Goal: Information Seeking & Learning: Learn about a topic

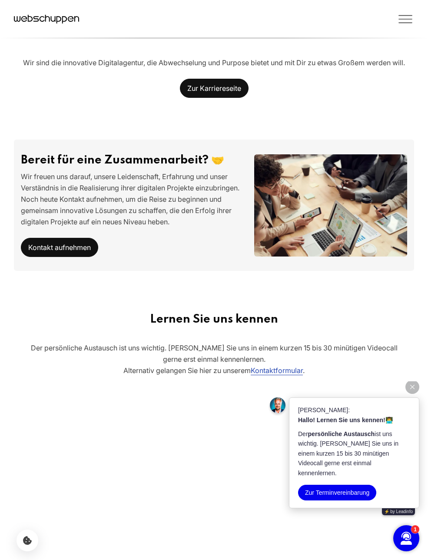
scroll to position [1842, 0]
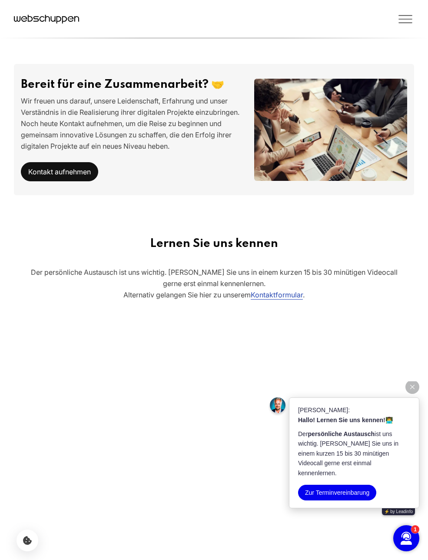
drag, startPoint x: 114, startPoint y: 161, endPoint x: 39, endPoint y: 148, distance: 75.9
click at [114, 152] on p "Wir freuen uns darauf, unsere Leidenschaft, Erfahrung und unser Verständnis in …" at bounding box center [131, 123] width 220 height 57
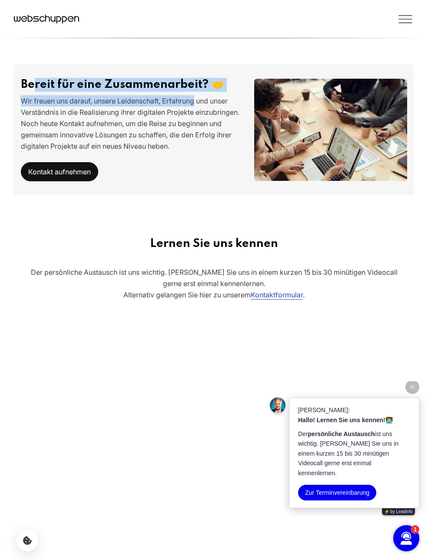
drag, startPoint x: 60, startPoint y: 147, endPoint x: 196, endPoint y: 157, distance: 136.9
click at [196, 157] on div "Bereit für eine Zusammenarbeit? 🤝 Wir freuen uns darauf, unsere Leidenschaft, E…" at bounding box center [130, 129] width 233 height 103
click at [190, 92] on h3 "Bereit für eine Zusammenarbeit? 🤝" at bounding box center [131, 85] width 220 height 14
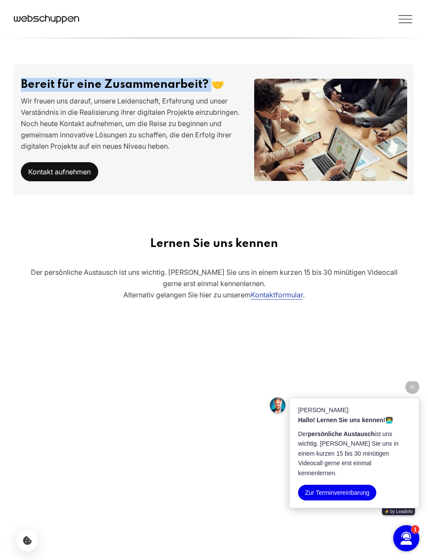
drag, startPoint x: 215, startPoint y: 148, endPoint x: 16, endPoint y: 140, distance: 198.9
click at [7, 142] on div "Bereit für eine Zusammenarbeit? 🤝 Wir freuen uns darauf, unsere Leidenschaft, E…" at bounding box center [214, 129] width 428 height 131
click at [214, 92] on h3 "Bereit für eine Zusammenarbeit? 🤝" at bounding box center [131, 85] width 220 height 14
drag, startPoint x: 222, startPoint y: 144, endPoint x: 0, endPoint y: 148, distance: 221.8
click at [0, 148] on div "Bereit für eine Zusammenarbeit? 🤝 Wir freuen uns darauf, unsere Leidenschaft, E…" at bounding box center [214, 129] width 428 height 131
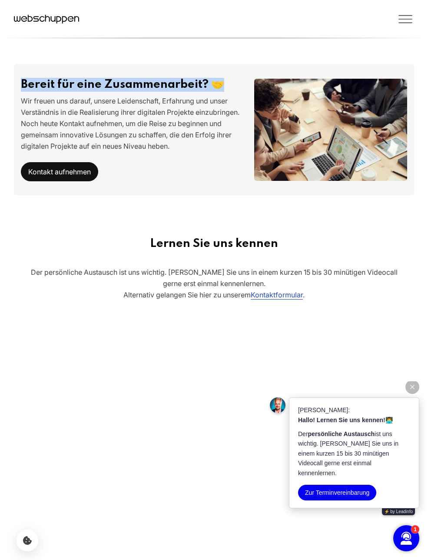
copy h3 "Bereit für eine Zusammenarbeit? 🤝"
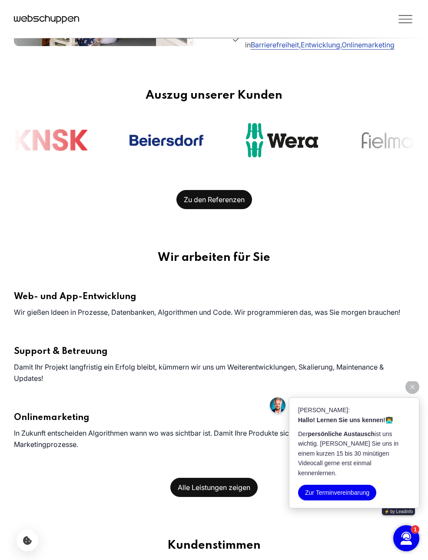
scroll to position [245, 0]
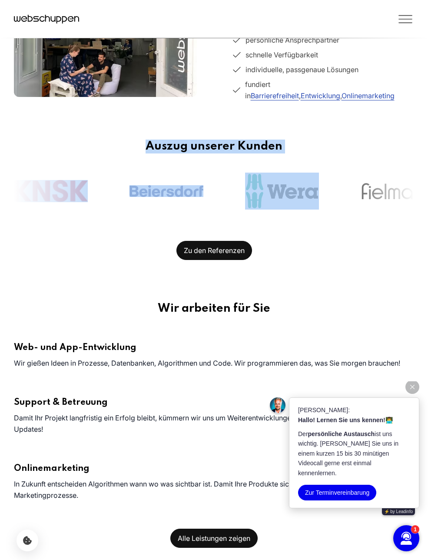
drag, startPoint x: 148, startPoint y: 220, endPoint x: 249, endPoint y: 235, distance: 101.9
click at [249, 213] on div "Auszug unserer Kunden" at bounding box center [214, 176] width 428 height 73
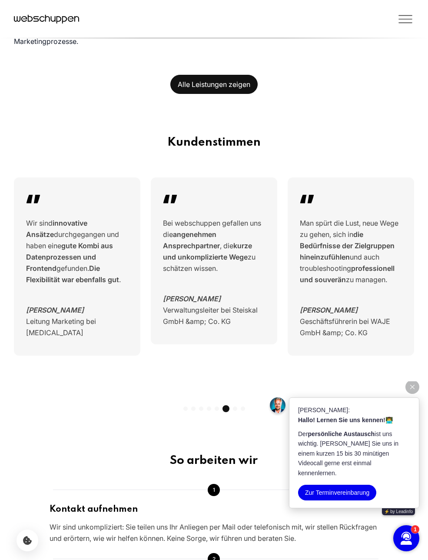
scroll to position [0, 0]
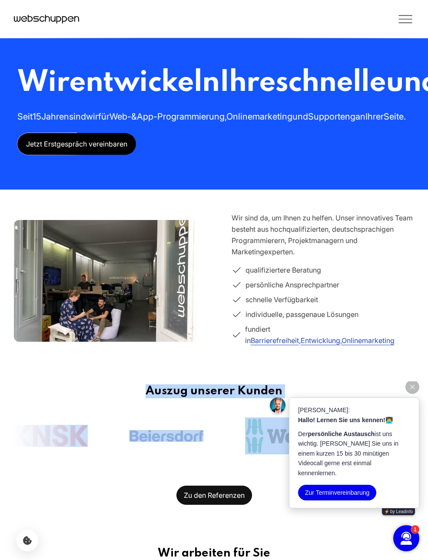
click at [407, 22] on icon "Toggle Menu" at bounding box center [405, 18] width 17 height 17
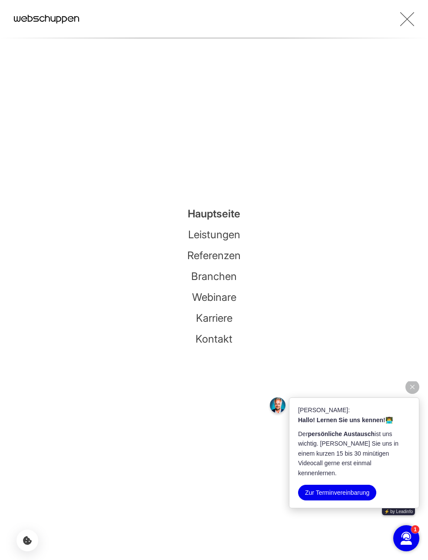
click at [407, 22] on icon "Toggle Menu" at bounding box center [407, 18] width 14 height 17
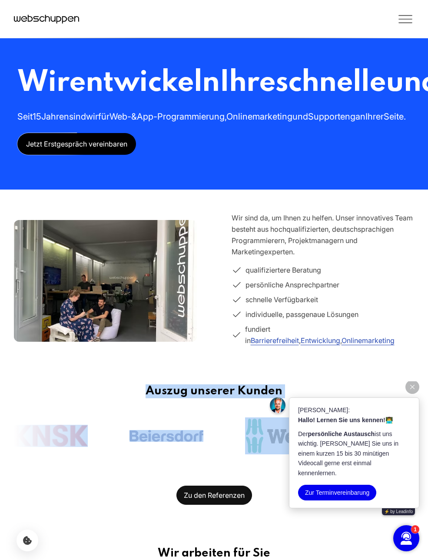
click at [407, 17] on icon "Toggle Menu" at bounding box center [405, 18] width 17 height 17
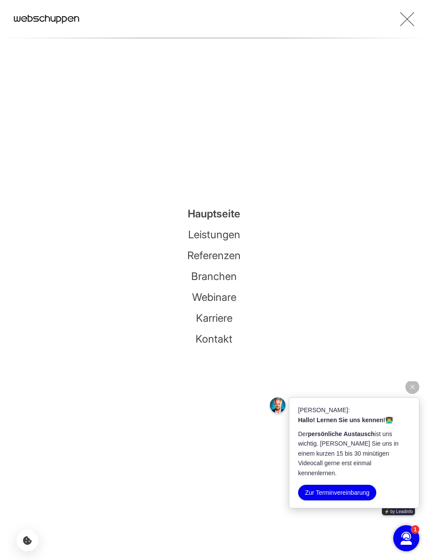
click at [209, 293] on link "Webinare" at bounding box center [214, 297] width 44 height 13
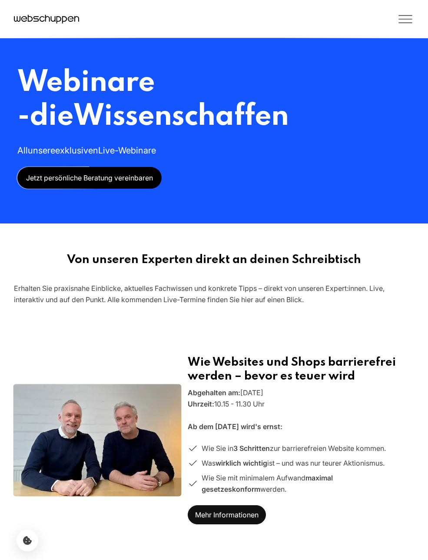
click at [73, 17] on icon "Hauptseite besuchen" at bounding box center [46, 19] width 65 height 13
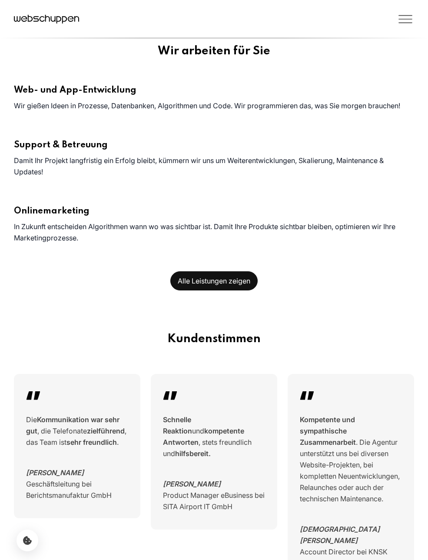
scroll to position [2357, 0]
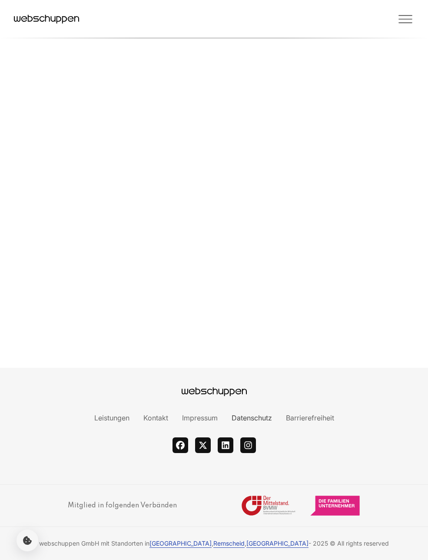
click at [240, 420] on link "Datenschutz" at bounding box center [252, 418] width 54 height 9
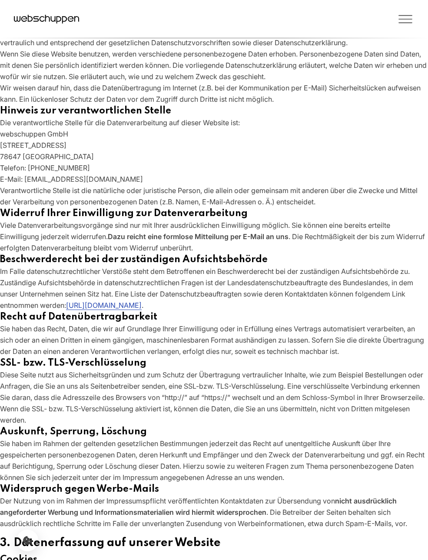
scroll to position [0, 0]
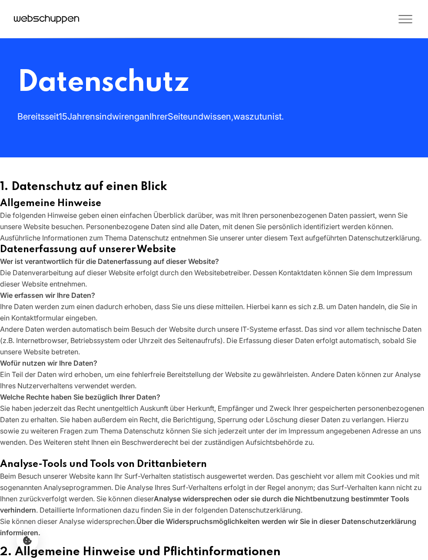
click at [50, 14] on icon "Hauptseite besuchen" at bounding box center [46, 19] width 65 height 13
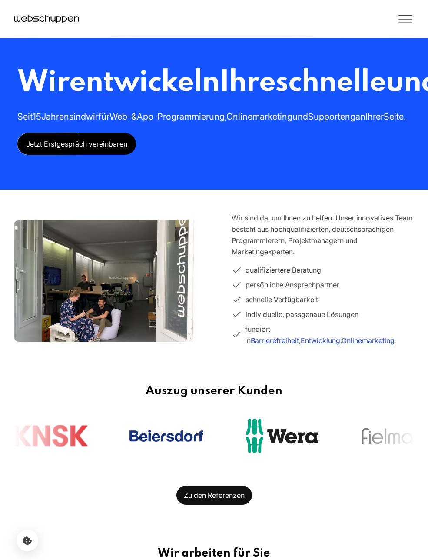
click at [419, 18] on div "Leistungen Referenzen Branchen Webinare Karriere Über uns Kontakt" at bounding box center [214, 19] width 428 height 38
click at [411, 17] on icon "Toggle Menu" at bounding box center [405, 18] width 17 height 17
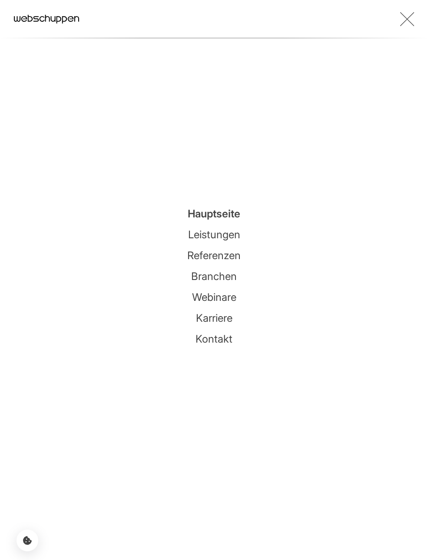
click at [227, 230] on link "Leistungen" at bounding box center [214, 234] width 52 height 13
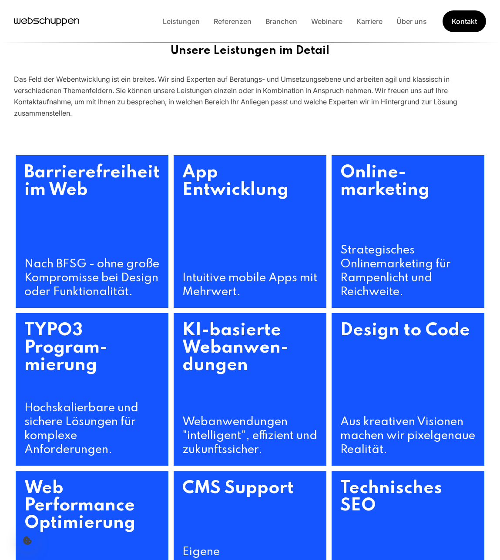
scroll to position [208, 0]
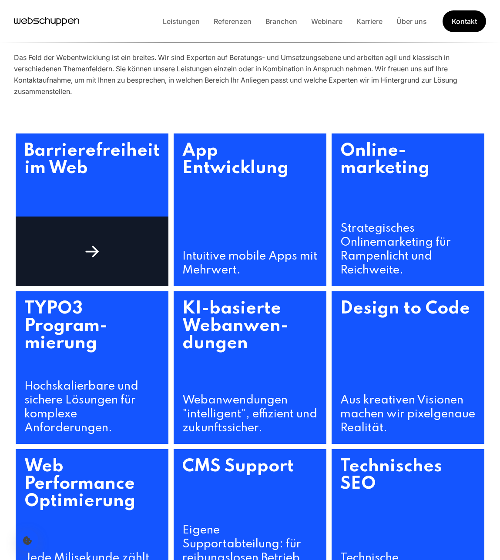
click at [83, 286] on div at bounding box center [92, 252] width 153 height 70
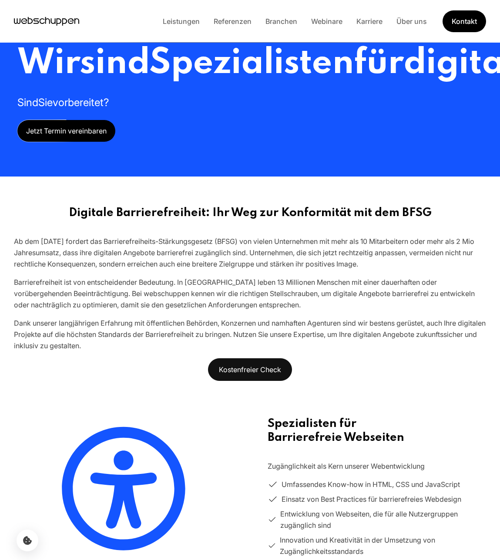
scroll to position [0, 0]
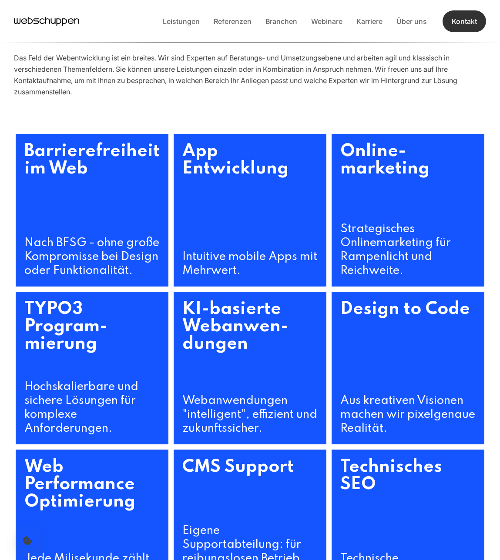
scroll to position [208, 0]
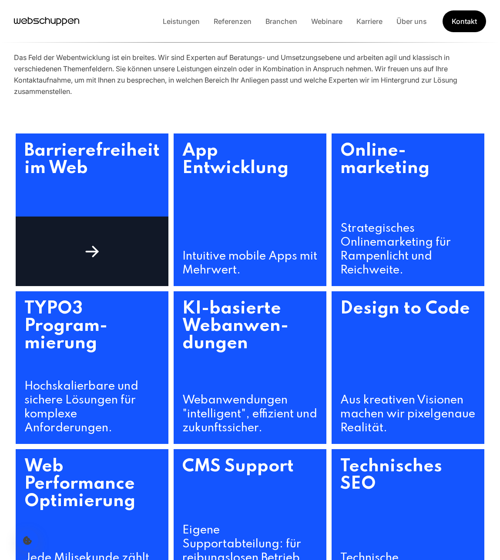
click at [86, 251] on icon at bounding box center [91, 251] width 11 height 0
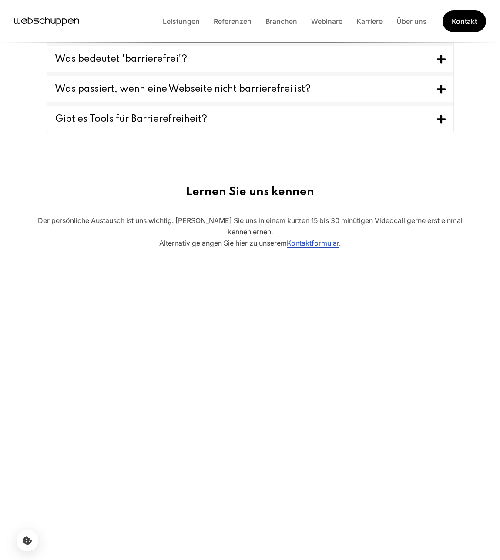
scroll to position [2025, 0]
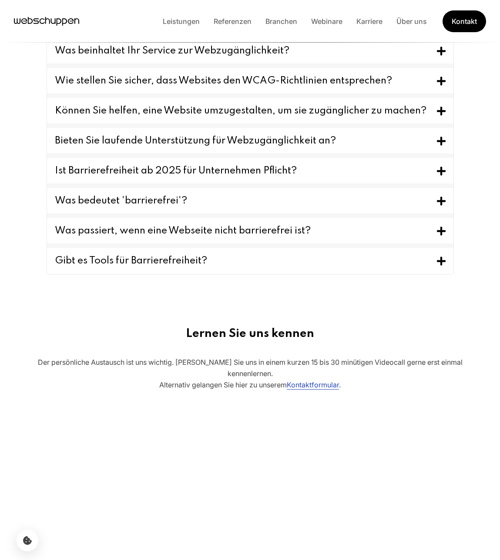
click at [272, 123] on button "Können Sie helfen, eine Website umzugestalten, um sie zugänglicher zu machen?" at bounding box center [250, 111] width 406 height 26
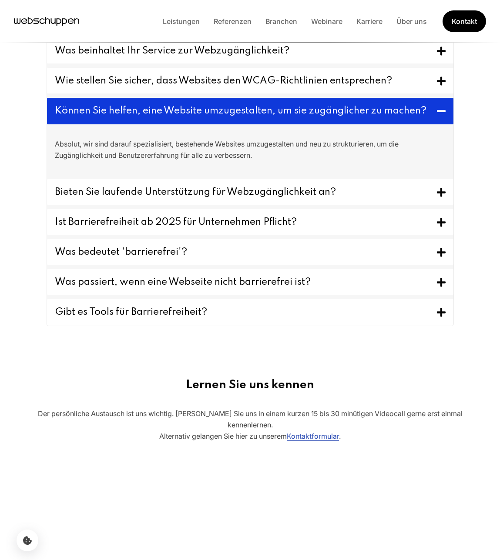
click at [296, 93] on button "Wie stellen Sie sicher, dass Websites den WCAG-Richtlinien entsprechen?" at bounding box center [250, 81] width 406 height 26
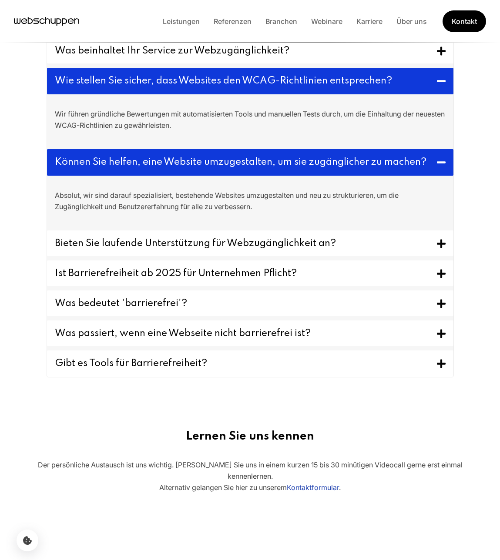
click at [300, 63] on button "Was beinhaltet Ihr Service zur Webzugänglichkeit?" at bounding box center [250, 51] width 406 height 26
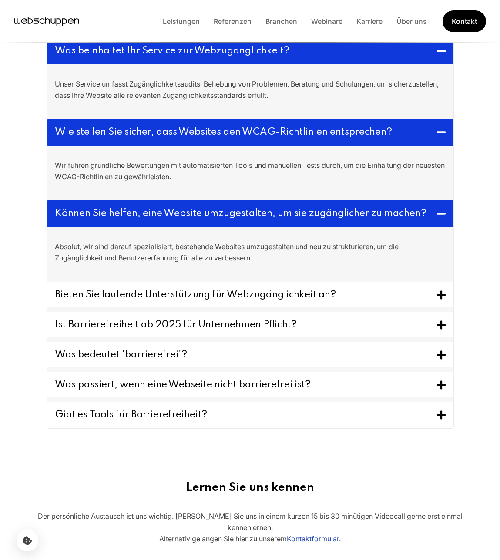
click at [337, 263] on p "Absolut, wir sind darauf spezialisiert, bestehende Websites umzugestalten und n…" at bounding box center [250, 252] width 390 height 23
click at [339, 353] on ul "Was beinhaltet Ihr Service zur Webzugänglichkeit? Unser Service umfasst Zugängl…" at bounding box center [250, 233] width 406 height 390
click at [341, 307] on button "Bieten Sie laufende Unterstützung für Webzugänglichkeit an?" at bounding box center [250, 295] width 406 height 26
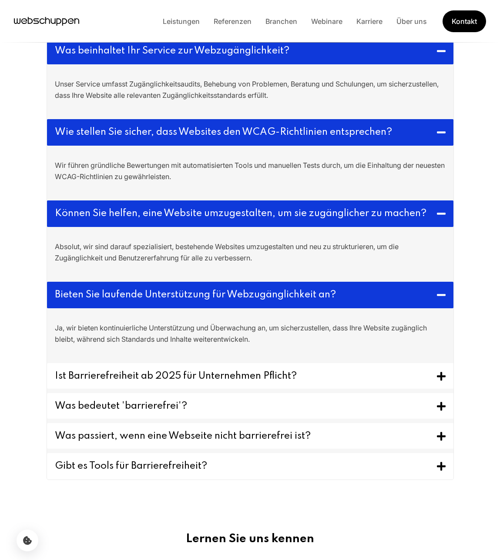
click at [341, 345] on p "Ja, wir bieten kontinuierliche Unterstützung und Überwachung an, um sicherzuste…" at bounding box center [250, 333] width 390 height 23
click at [356, 389] on button "Ist Barrierefreiheit ab 2025 für Unternehmen Pflicht?" at bounding box center [250, 376] width 406 height 26
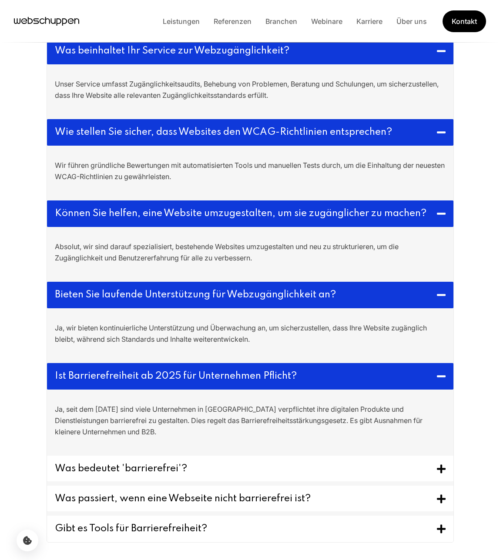
click at [377, 437] on p "Ja, seit dem 28. Juni 2025 sind viele Unternehmen in Deutschland verpflichtet i…" at bounding box center [250, 421] width 390 height 34
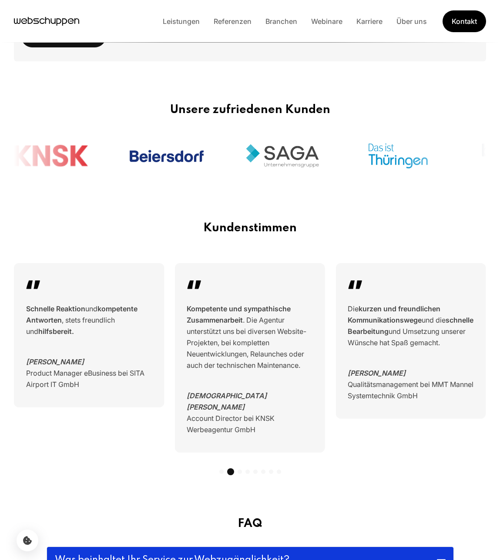
scroll to position [0, 0]
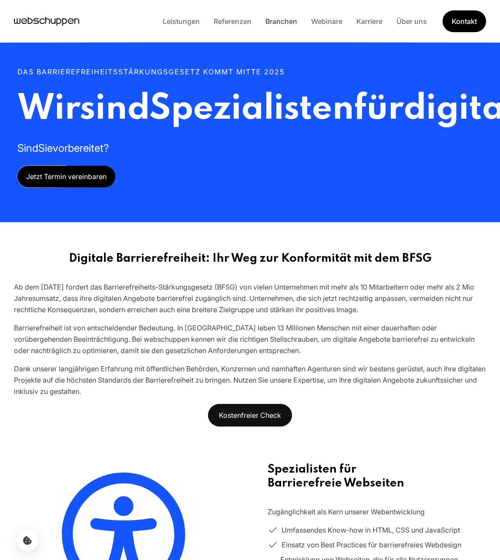
click at [284, 18] on link "Branchen" at bounding box center [281, 21] width 46 height 9
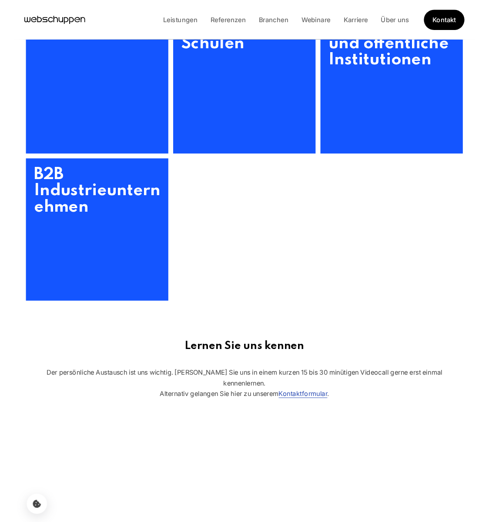
scroll to position [221, 0]
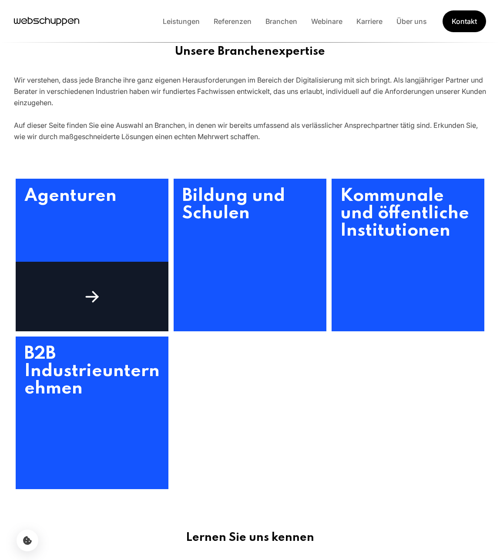
click at [113, 297] on div at bounding box center [92, 297] width 153 height 70
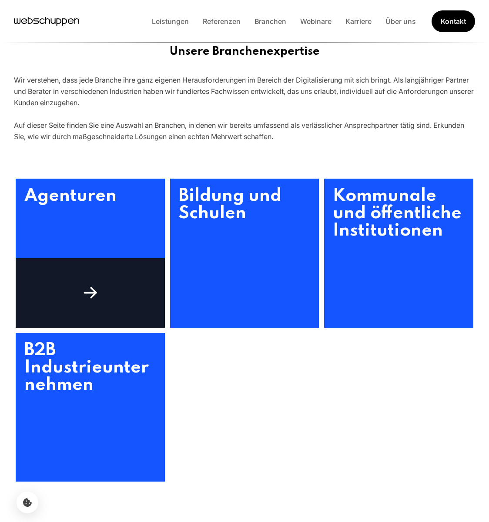
click at [406, 224] on h3 "Kommunale und öffentliche Institutionen" at bounding box center [398, 253] width 149 height 149
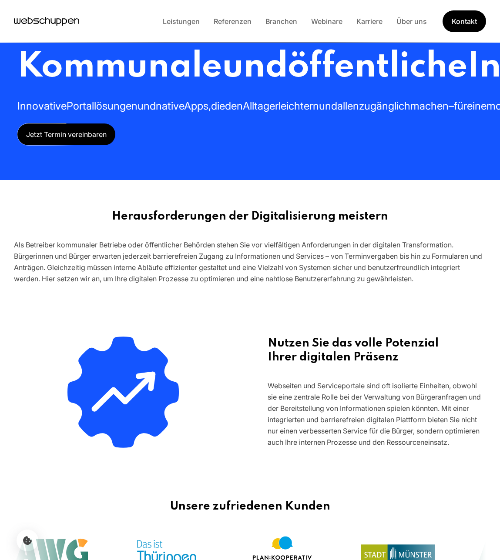
scroll to position [0, 0]
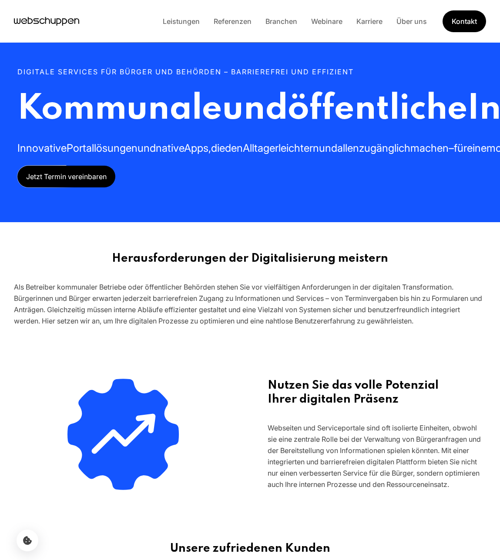
click at [298, 33] on div "Leistungen Referenzen Branchen Webinare Karriere Über uns Kontakt" at bounding box center [250, 21] width 500 height 43
click at [313, 23] on link "Webinare" at bounding box center [326, 21] width 45 height 9
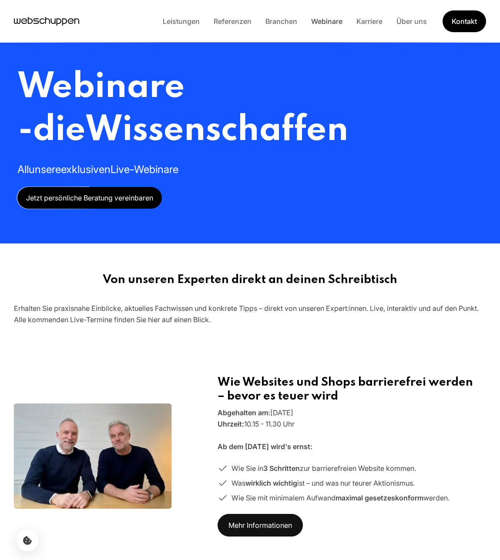
click at [340, 20] on link "Webinare" at bounding box center [326, 21] width 45 height 9
click at [288, 22] on link "Branchen" at bounding box center [281, 21] width 46 height 9
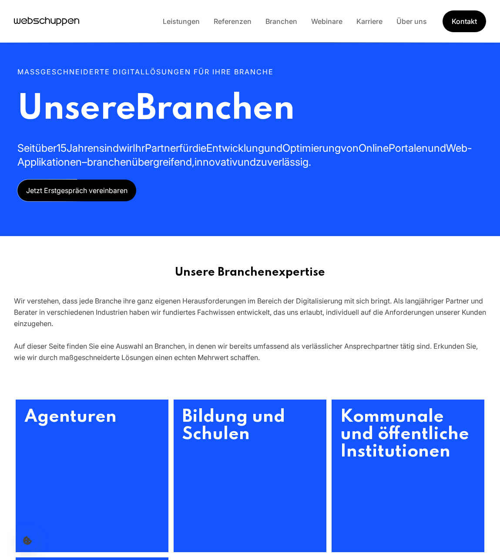
click at [379, 12] on div "Leistungen Referenzen Branchen Webinare Karriere Über uns Kontakt" at bounding box center [321, 21] width 330 height 22
click at [376, 23] on link "Karriere" at bounding box center [369, 21] width 40 height 9
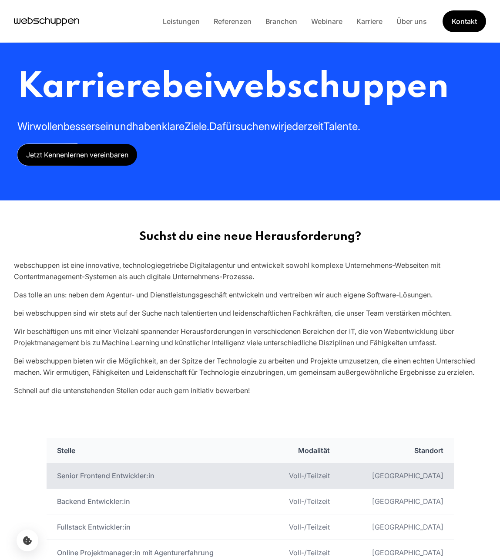
click at [340, 476] on td "Voll-/Teilzeit" at bounding box center [302, 476] width 76 height 26
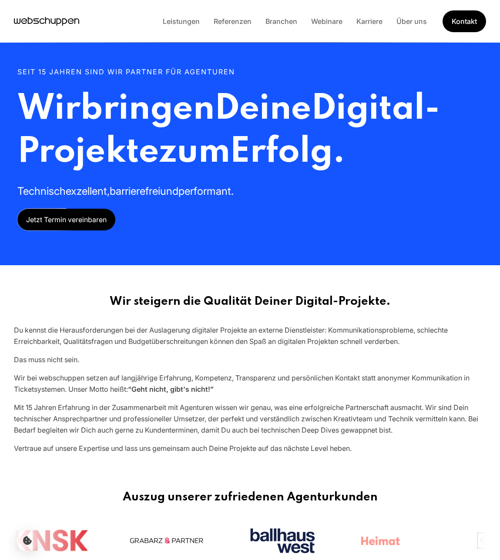
click at [275, 276] on section "Wir steigern die Qualität Deiner Digital-Projekte. Du kennst die Herausforderun…" at bounding box center [250, 372] width 500 height 196
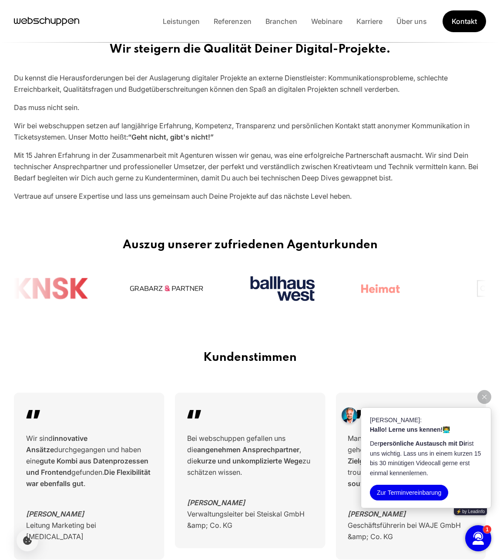
scroll to position [1084, 0]
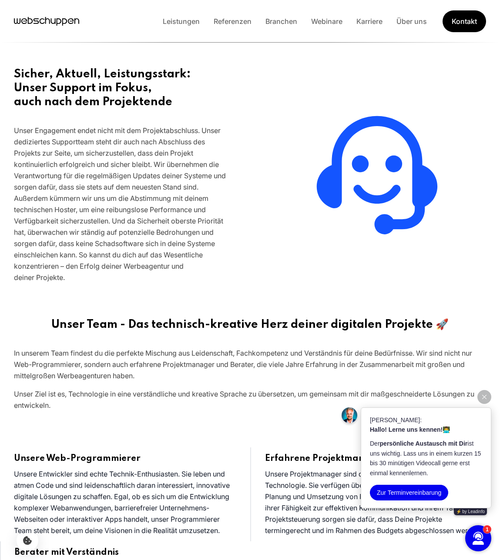
click at [389, 151] on img at bounding box center [376, 175] width 219 height 146
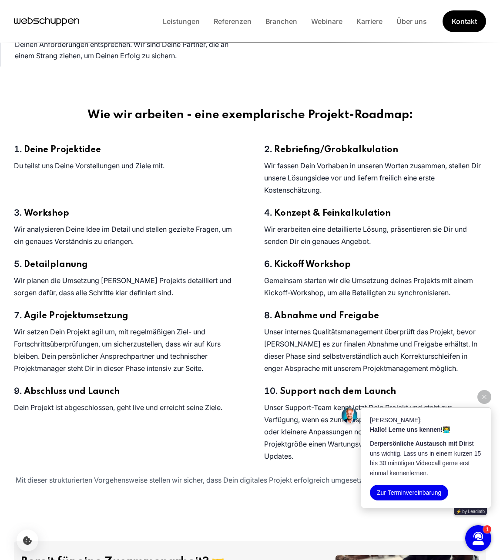
scroll to position [1704, 0]
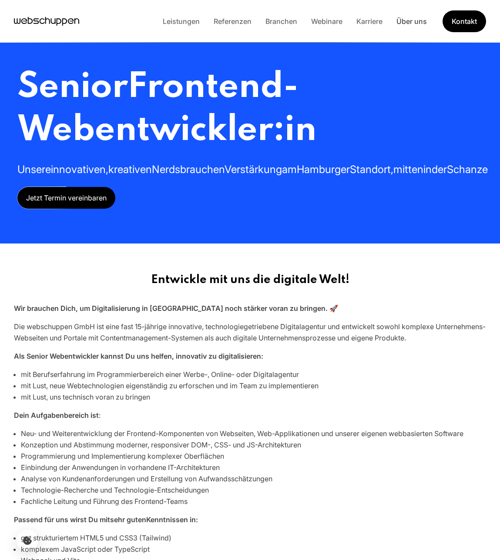
click at [406, 23] on link "Über uns" at bounding box center [411, 21] width 44 height 9
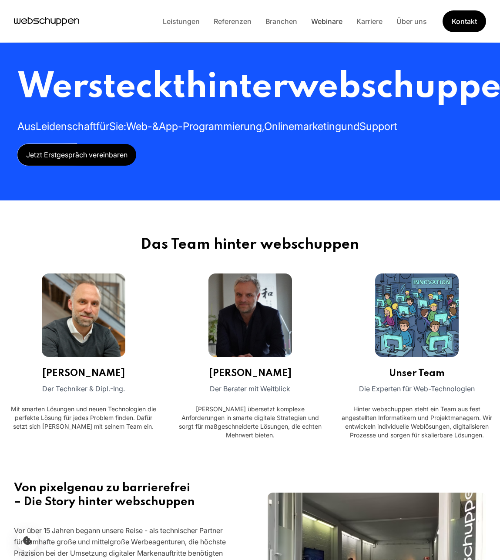
click at [323, 20] on link "Webinare" at bounding box center [326, 21] width 45 height 9
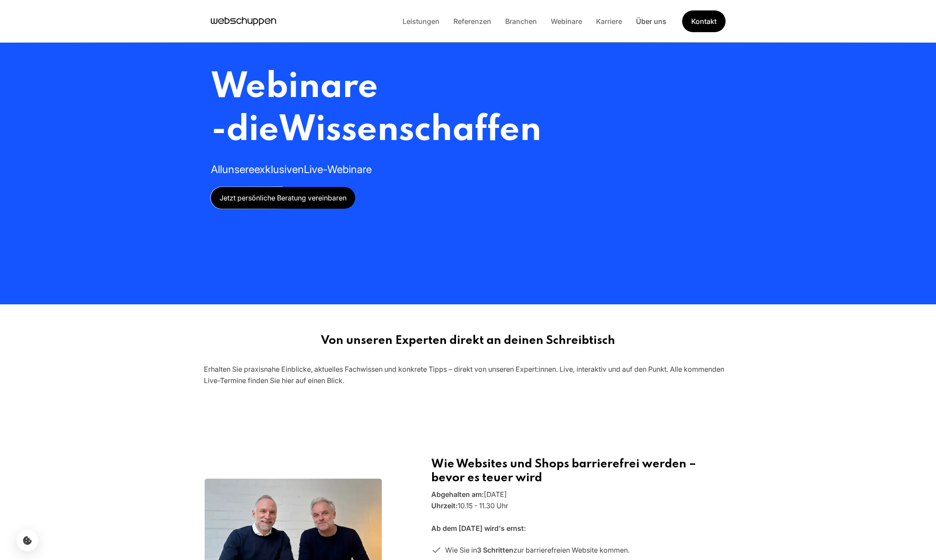
click at [499, 23] on link "Über uns" at bounding box center [651, 21] width 44 height 9
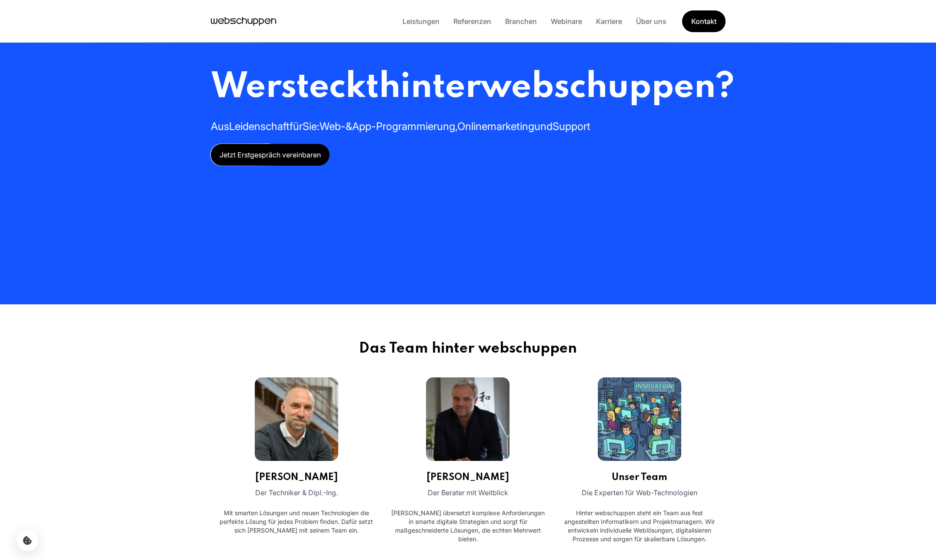
click at [469, 24] on link "Referenzen" at bounding box center [473, 21] width 52 height 9
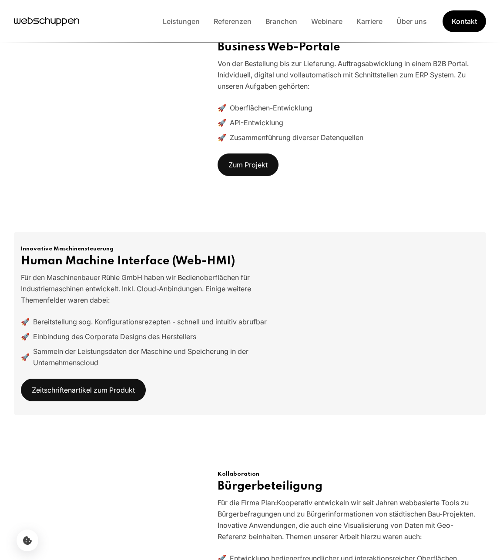
scroll to position [3622, 0]
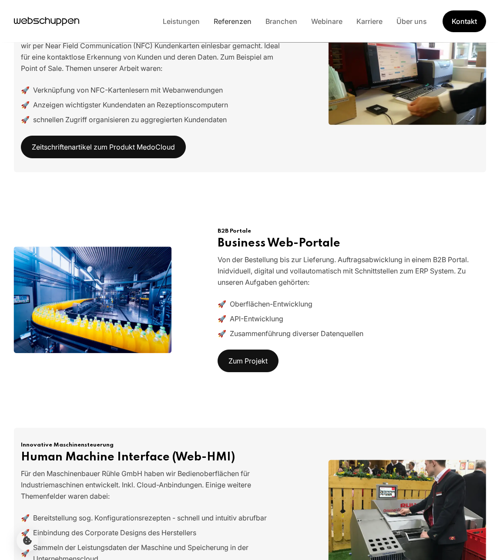
click at [243, 22] on link "Referenzen" at bounding box center [233, 21] width 52 height 9
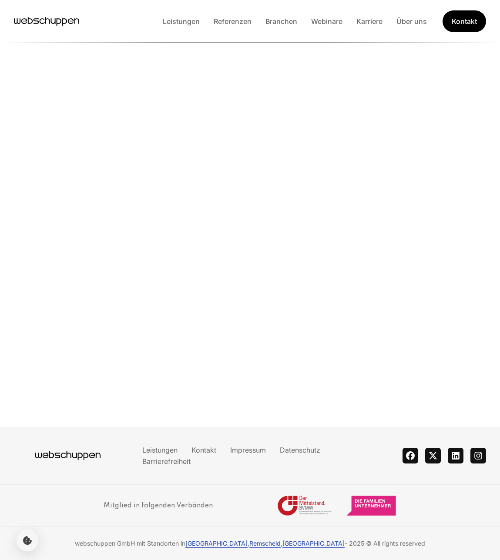
scroll to position [149, 0]
click at [324, 17] on link "Webinare" at bounding box center [326, 21] width 45 height 9
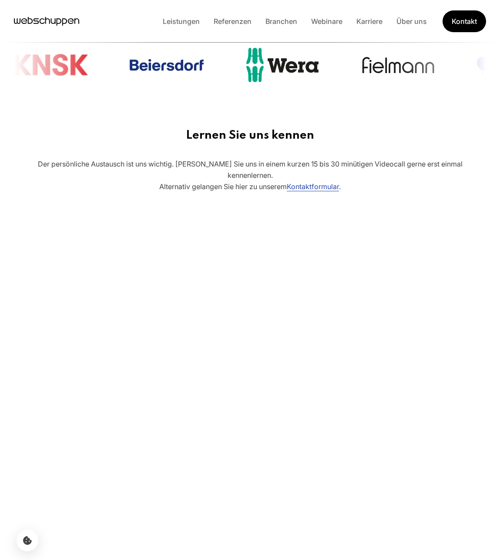
scroll to position [785, 0]
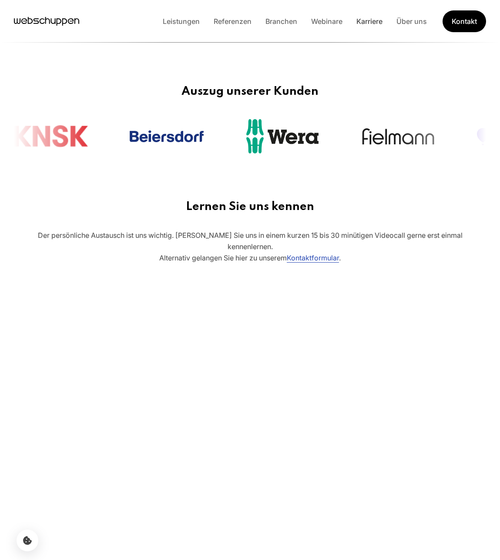
click at [369, 22] on link "Karriere" at bounding box center [369, 21] width 40 height 9
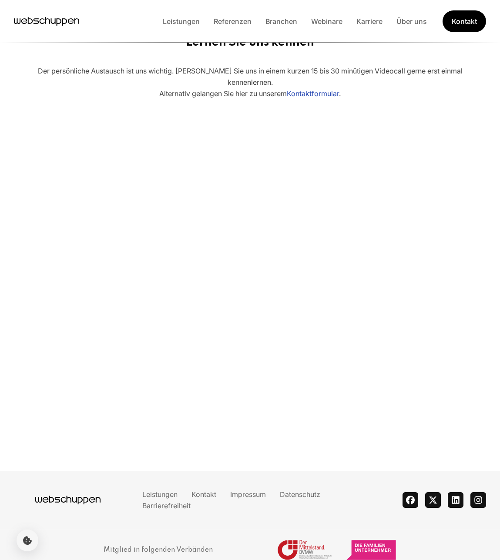
scroll to position [657, 0]
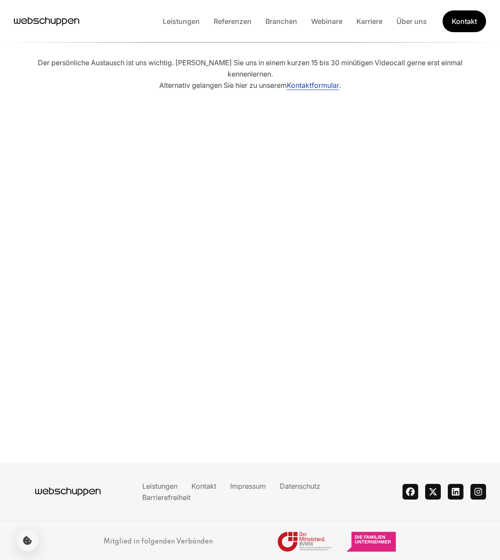
click at [308, 88] on link "Kontaktformular" at bounding box center [313, 85] width 52 height 9
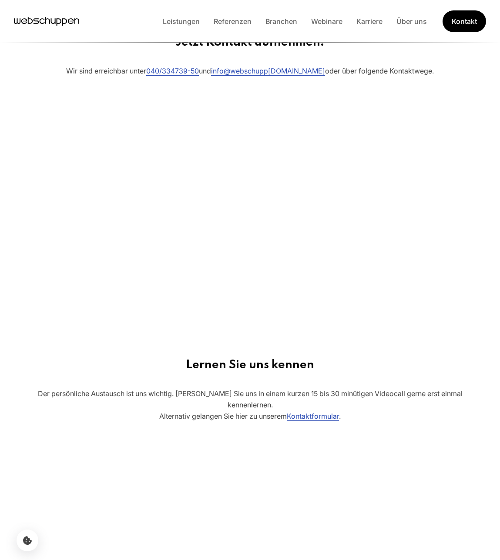
scroll to position [482, 0]
click at [386, 192] on div at bounding box center [250, 209] width 486 height 216
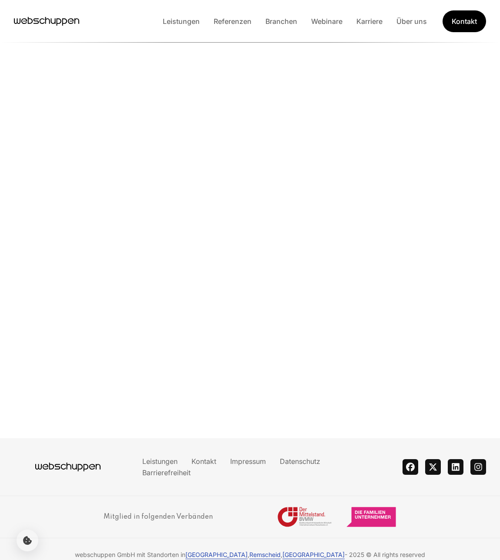
scroll to position [77, 0]
drag, startPoint x: 194, startPoint y: 505, endPoint x: 217, endPoint y: 498, distance: 23.2
click at [195, 507] on h3 "Mitglied in folgenden Verbänden" at bounding box center [157, 517] width 109 height 21
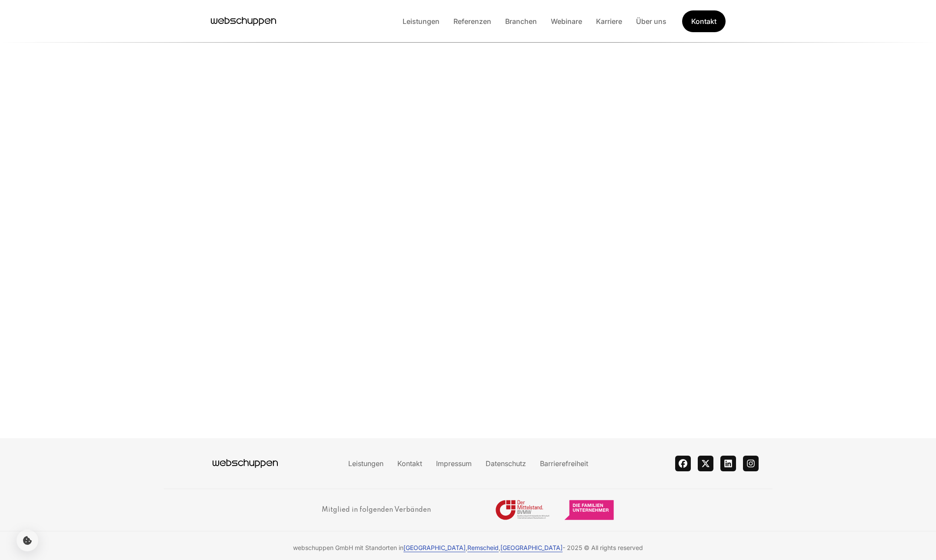
scroll to position [66, 0]
click at [263, 25] on icon "Hauptseite besuchen" at bounding box center [243, 21] width 65 height 13
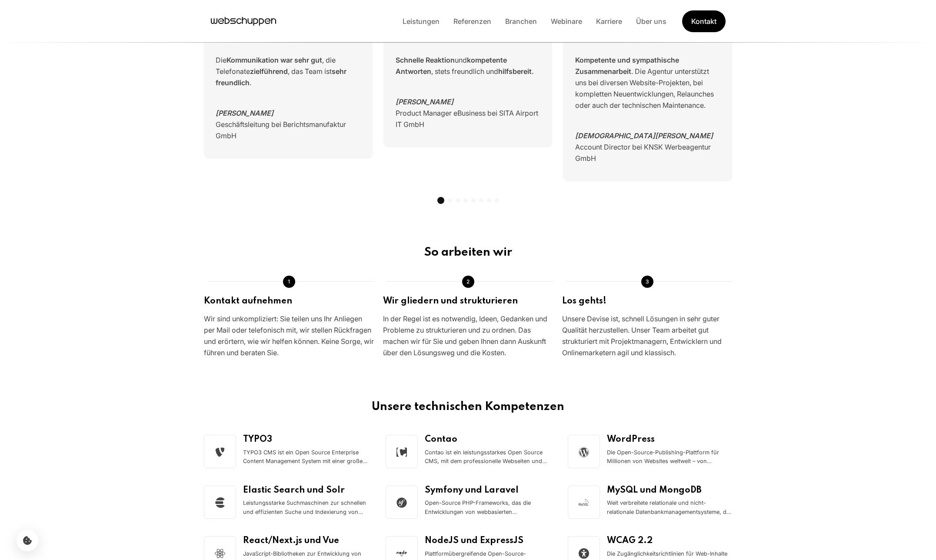
scroll to position [0, 0]
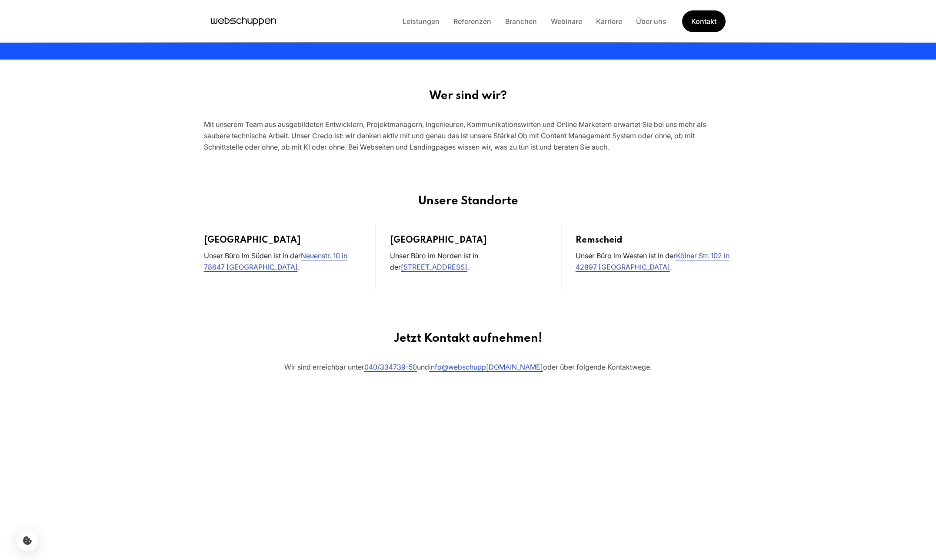
scroll to position [374, 0]
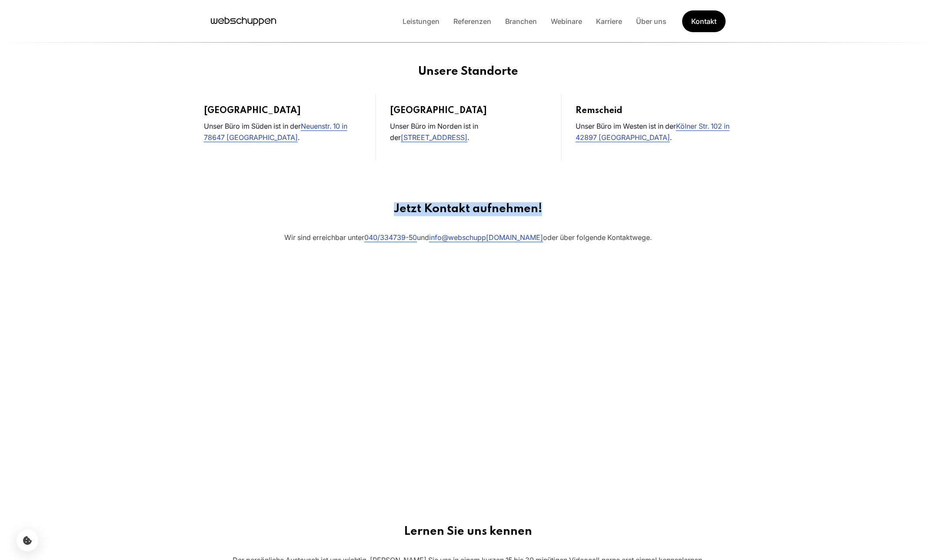
drag, startPoint x: 378, startPoint y: 200, endPoint x: 626, endPoint y: 213, distance: 248.2
click at [499, 212] on section "Jetzt Kontakt aufnehmen! Wir sind erreichbar unter 040/334739-50 und info @webs…" at bounding box center [468, 342] width 936 height 323
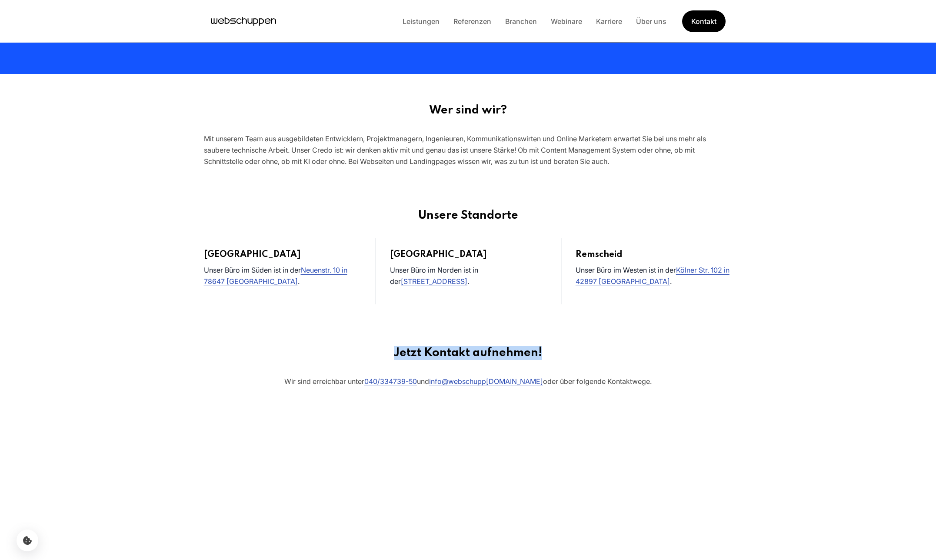
scroll to position [204, 0]
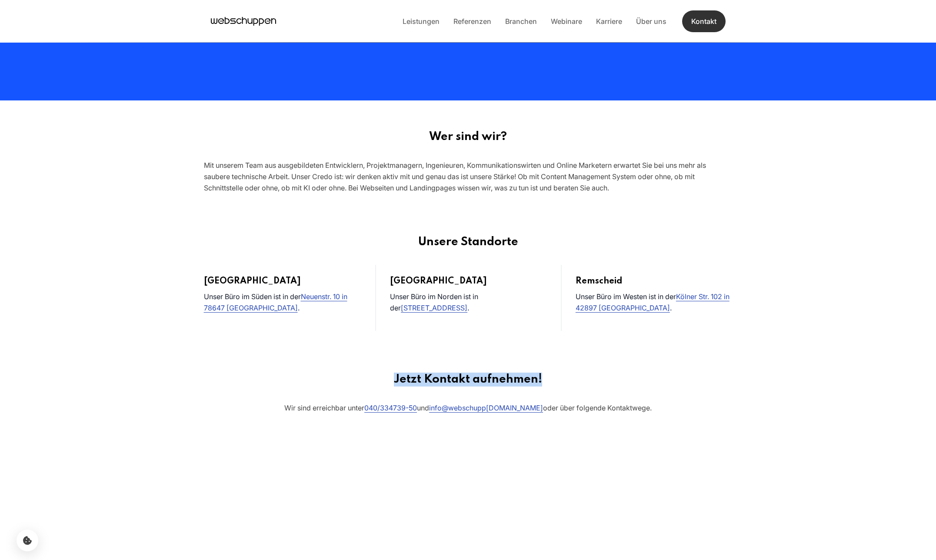
click at [499, 21] on link "Kontakt" at bounding box center [703, 21] width 43 height 22
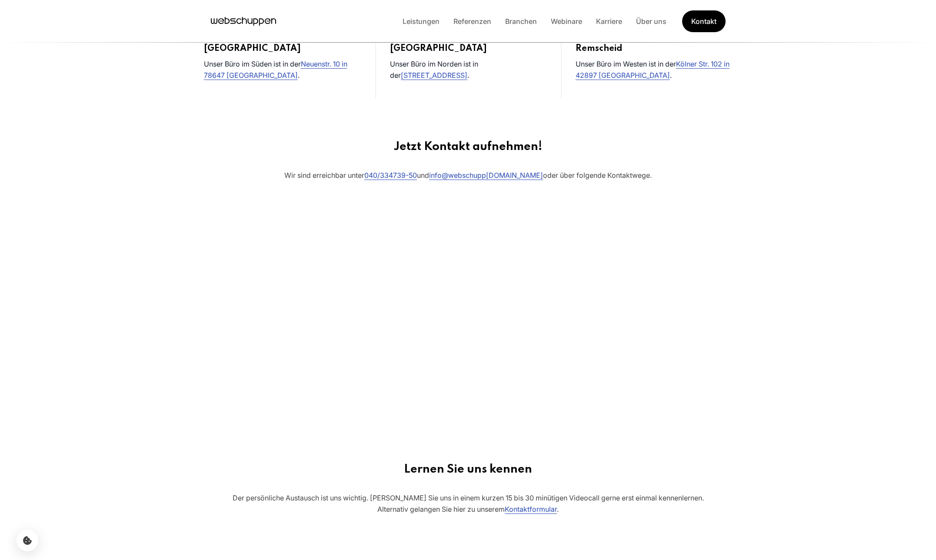
scroll to position [438, 0]
drag, startPoint x: 395, startPoint y: 144, endPoint x: 472, endPoint y: 153, distance: 77.5
click at [467, 153] on section "Jetzt Kontakt aufnehmen! Wir sind erreichbar unter 040/334739-50 und info @webs…" at bounding box center [468, 278] width 936 height 323
drag, startPoint x: 624, startPoint y: 184, endPoint x: 652, endPoint y: 183, distance: 27.9
click at [499, 184] on p "Wir sind erreichbar unter 040/334739-50 und info @webschupp ch en.com oder über…" at bounding box center [468, 186] width 936 height 36
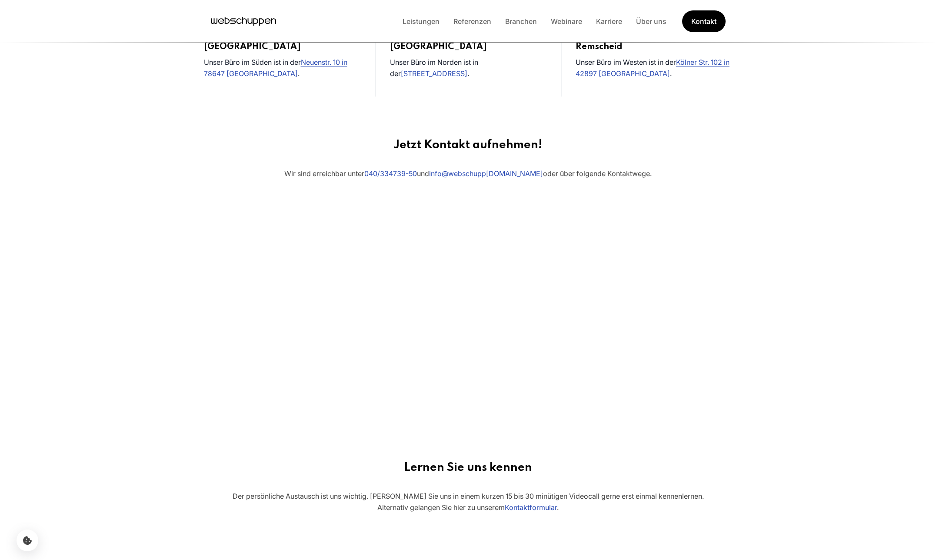
drag, startPoint x: 651, startPoint y: 176, endPoint x: 560, endPoint y: 176, distance: 90.9
click at [499, 176] on p "Wir sind erreichbar unter 040/334739-50 und info @webschupp ch en.com oder über…" at bounding box center [468, 186] width 936 height 36
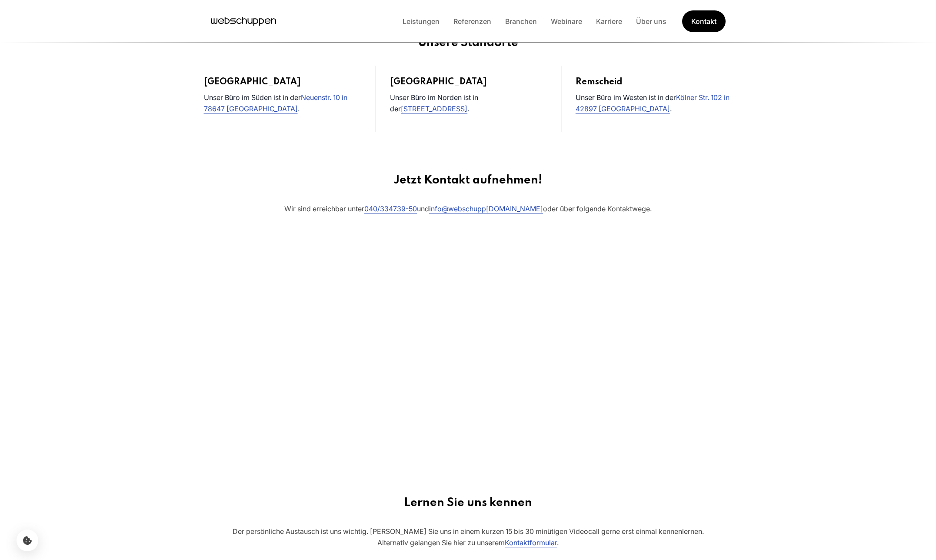
scroll to position [407, 0]
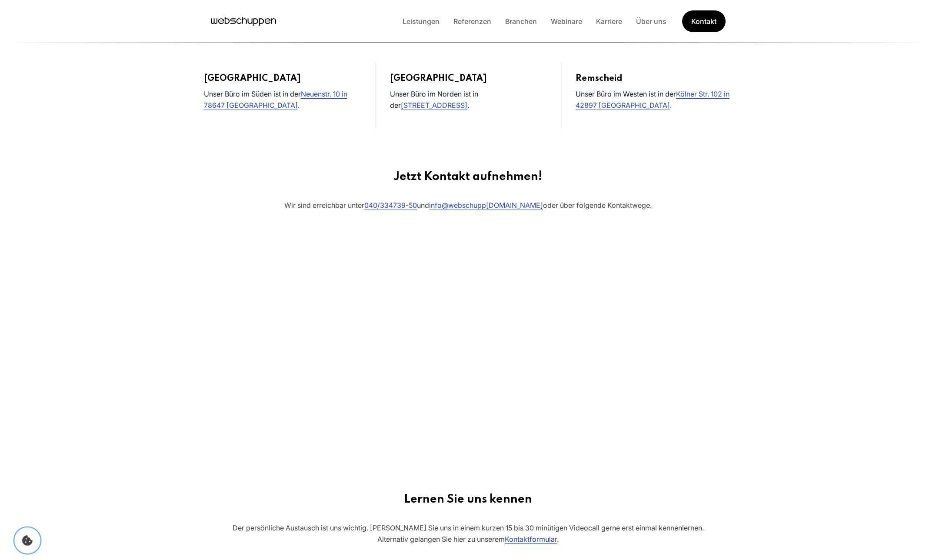
click at [19, 538] on button "Cookie Icon" at bounding box center [27, 540] width 26 height 26
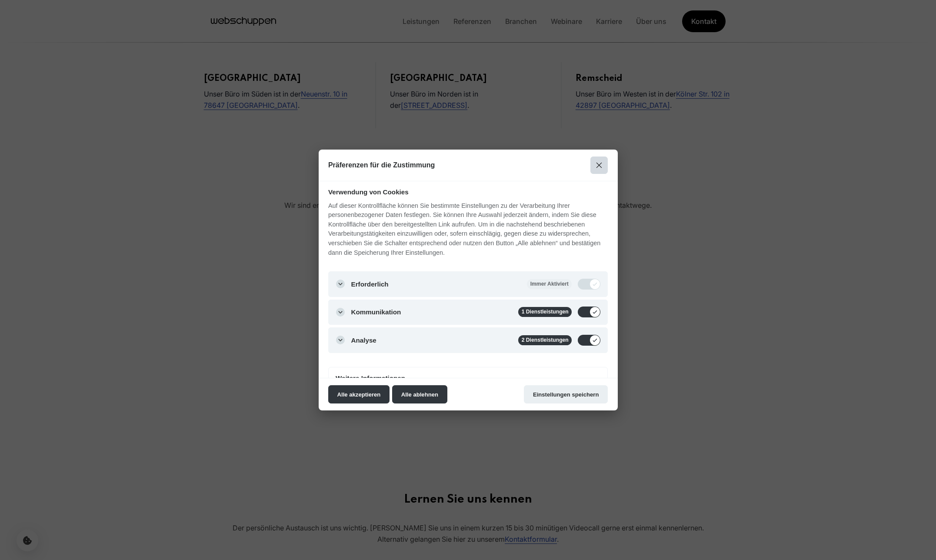
click at [499, 166] on button "Modal schließen" at bounding box center [598, 165] width 17 height 17
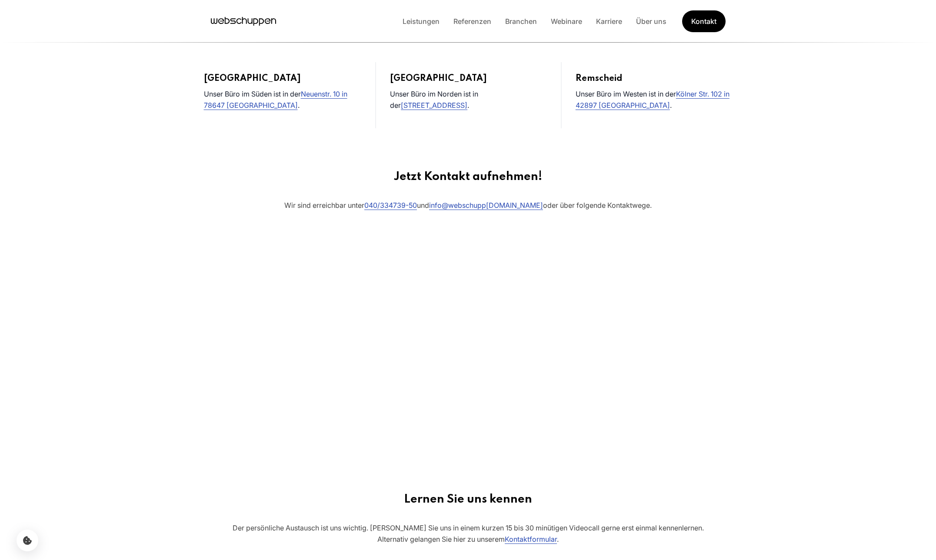
click at [499, 221] on p "Wir sind erreichbar unter 040/334739-50 und info @webschupp ch en.com oder über…" at bounding box center [468, 218] width 936 height 36
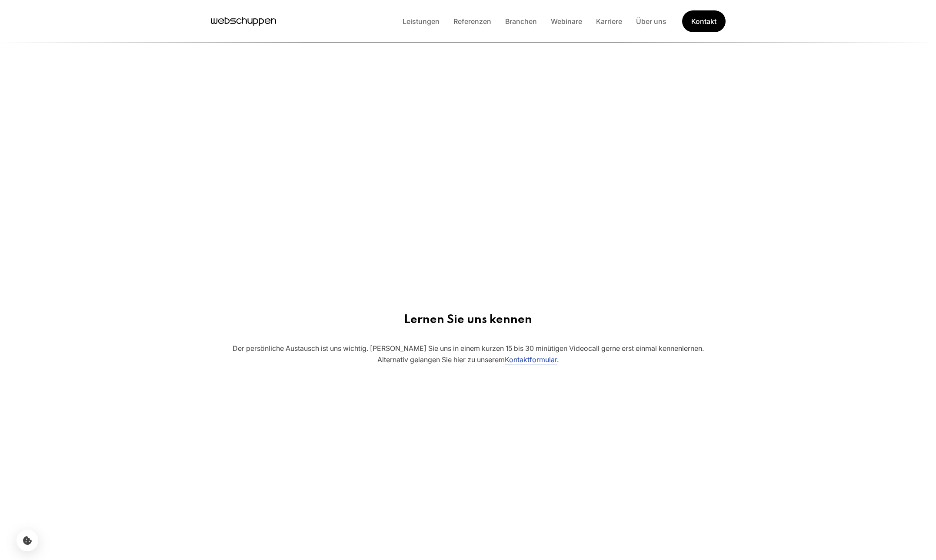
scroll to position [573, 0]
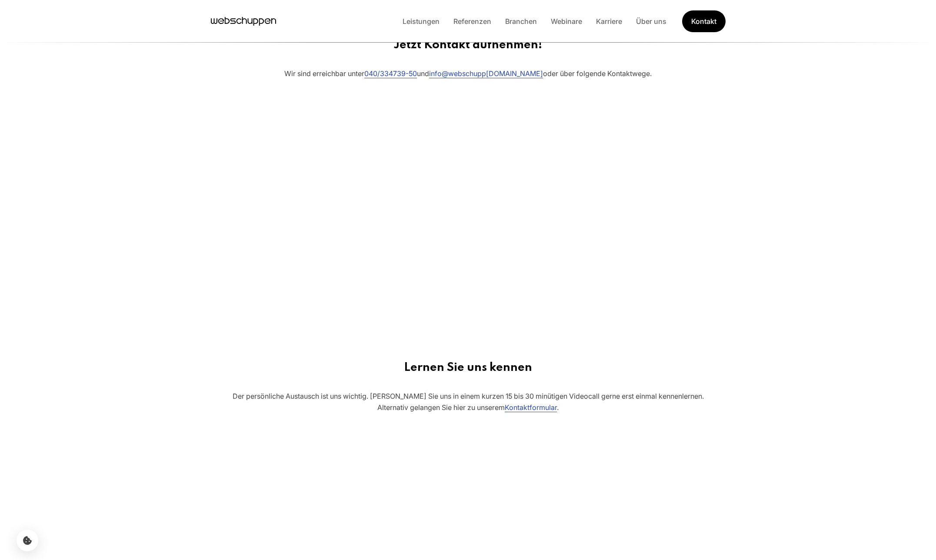
click at [643, 207] on div at bounding box center [468, 211] width 595 height 216
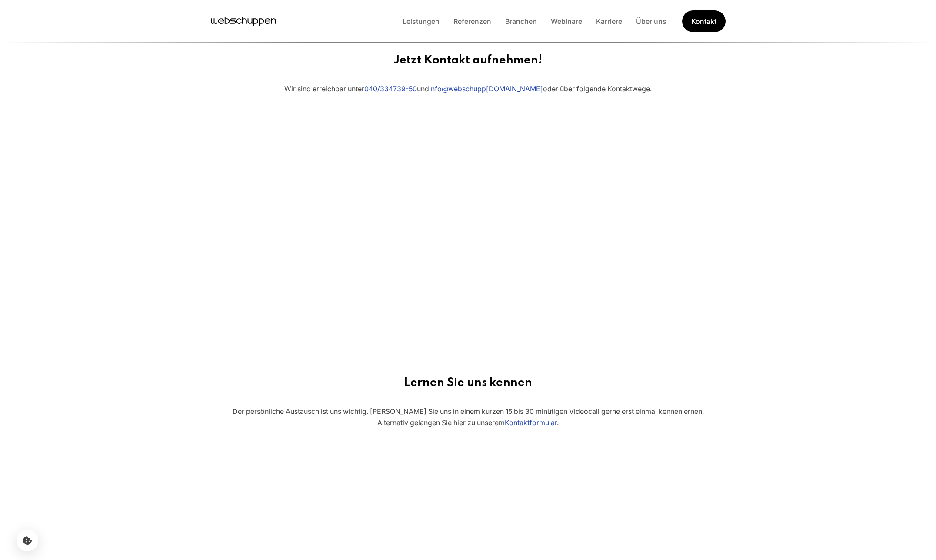
scroll to position [522, 0]
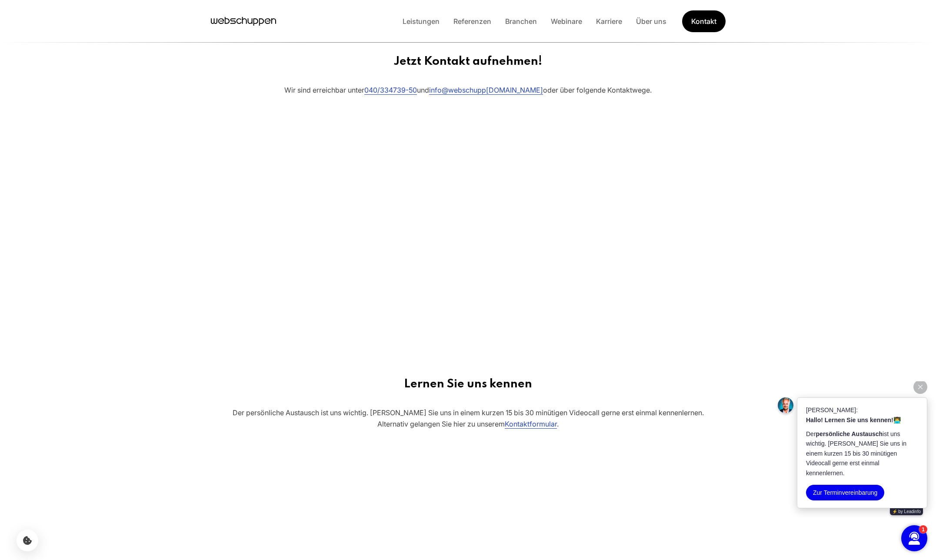
click at [681, 211] on div at bounding box center [468, 228] width 595 height 216
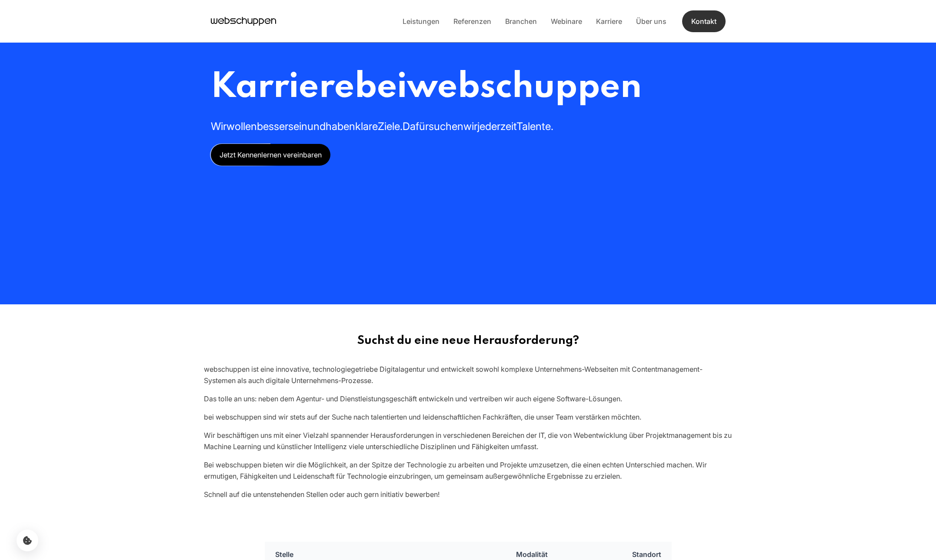
click at [713, 21] on link "Kontakt" at bounding box center [703, 21] width 43 height 22
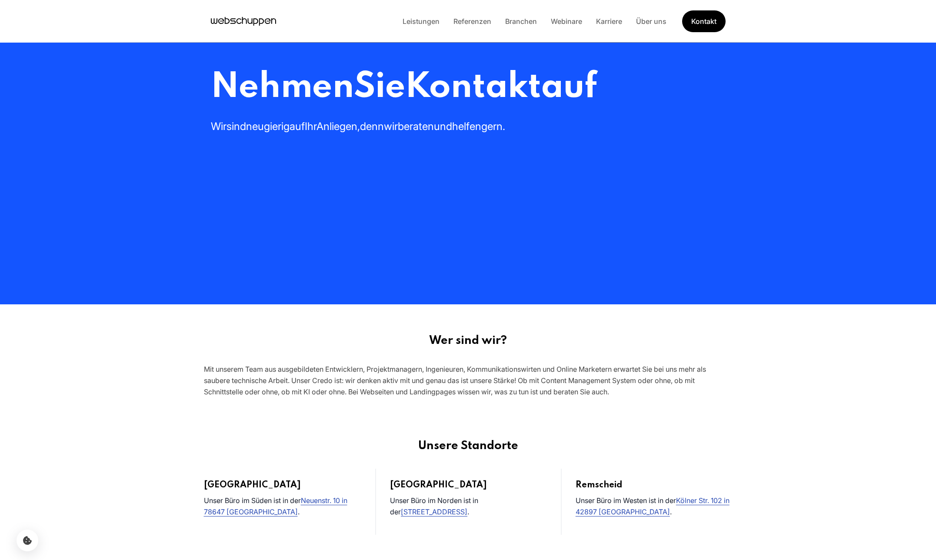
scroll to position [901, 0]
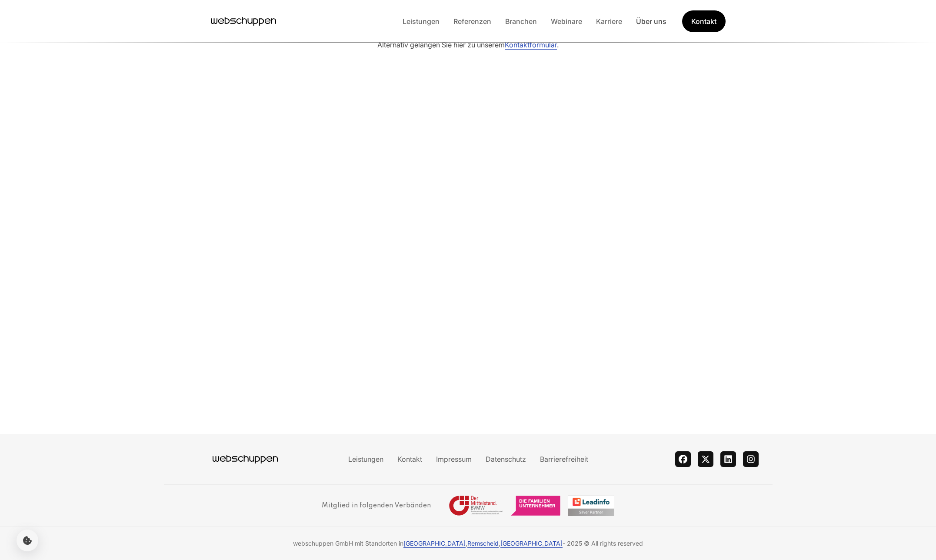
click at [656, 23] on link "Über uns" at bounding box center [651, 21] width 44 height 9
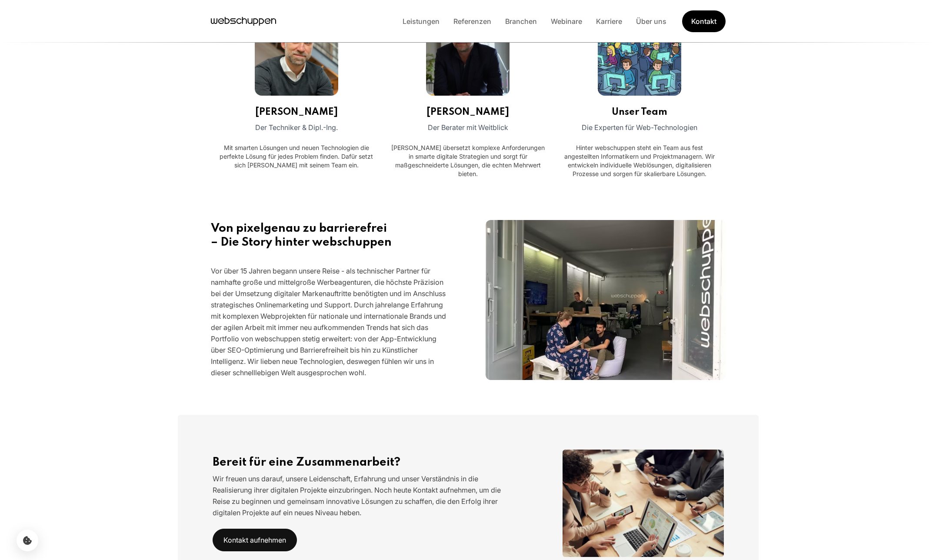
scroll to position [477, 0]
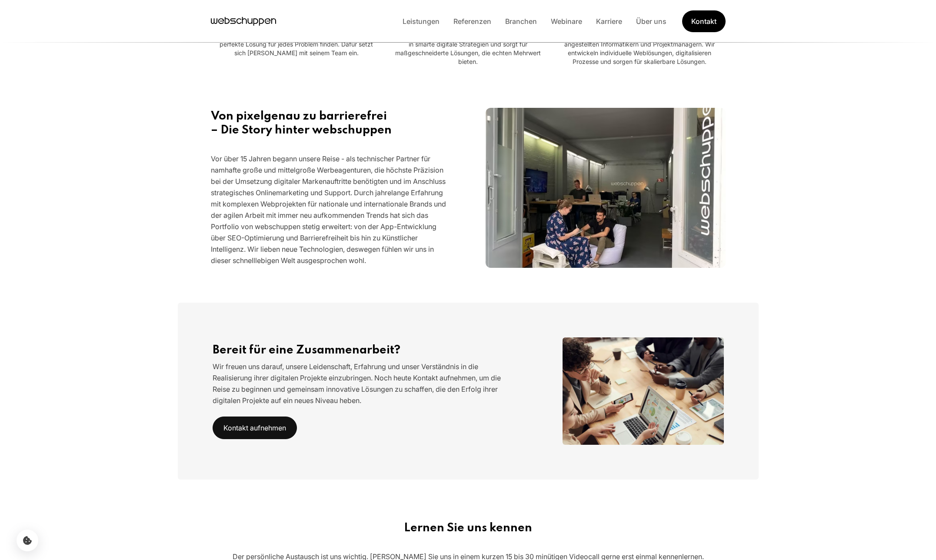
click at [631, 219] on img at bounding box center [606, 188] width 240 height 207
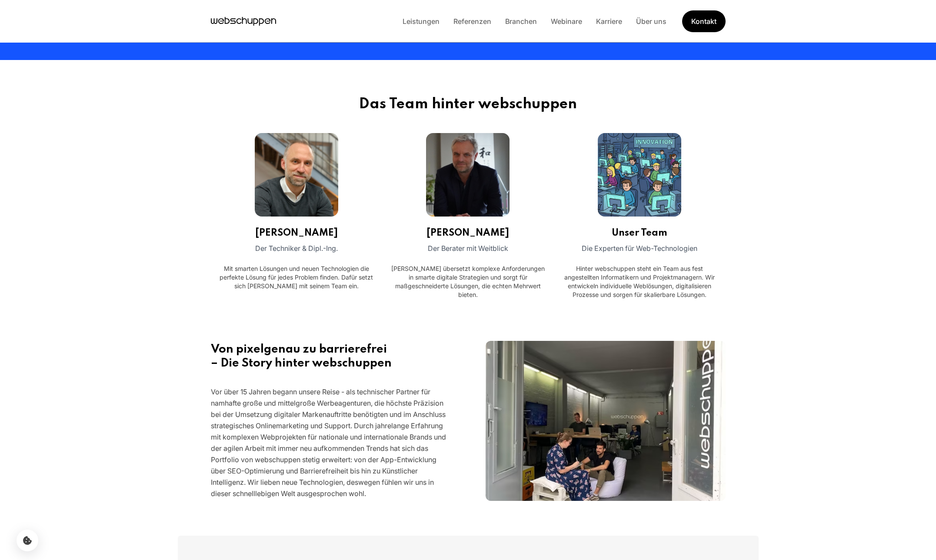
scroll to position [0, 0]
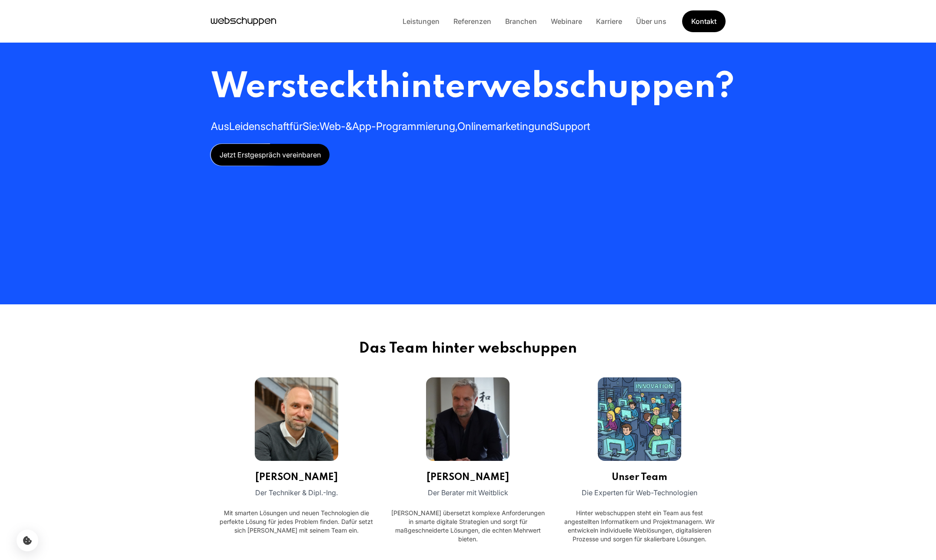
click at [227, 17] on icon "Hauptseite besuchen" at bounding box center [243, 21] width 65 height 13
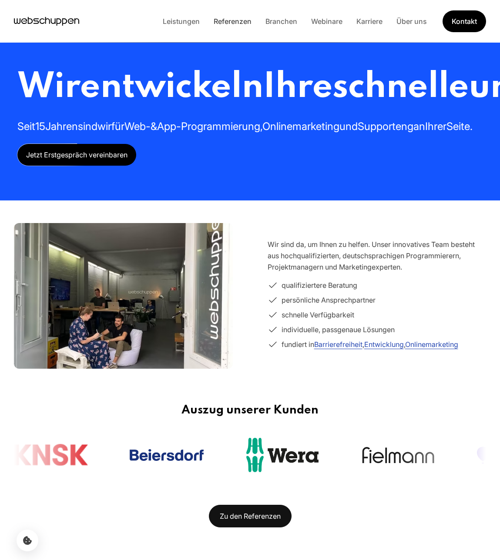
click at [244, 23] on link "Referenzen" at bounding box center [233, 21] width 52 height 9
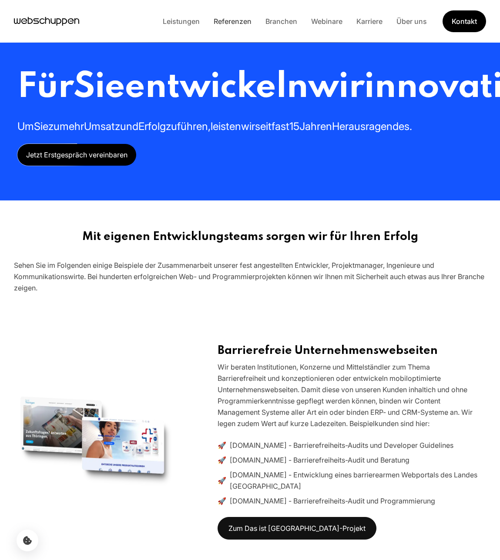
click at [229, 23] on link "Referenzen" at bounding box center [233, 21] width 52 height 9
click at [296, 166] on div "Für Sie entwickeln wir innovative Projekte und Produkte Um Sie zu mehr Umsatz u…" at bounding box center [460, 116] width 886 height 100
click at [338, 23] on link "Webinare" at bounding box center [326, 21] width 45 height 9
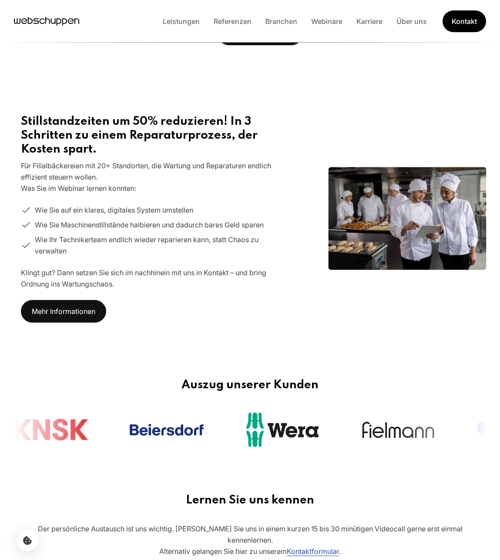
scroll to position [464, 0]
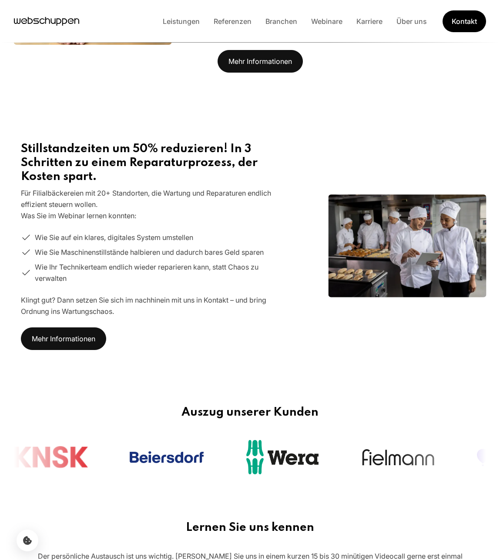
click at [183, 28] on div "Leistungen Referenzen Branchen Webinare Karriere Über uns Kontakt" at bounding box center [321, 21] width 330 height 22
click at [187, 20] on link "Leistungen" at bounding box center [181, 21] width 51 height 9
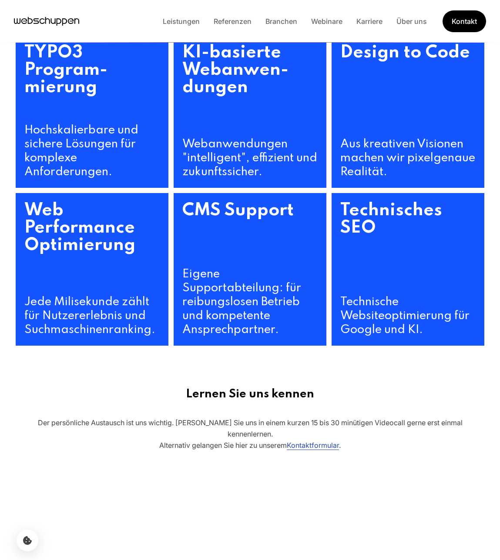
scroll to position [0, 0]
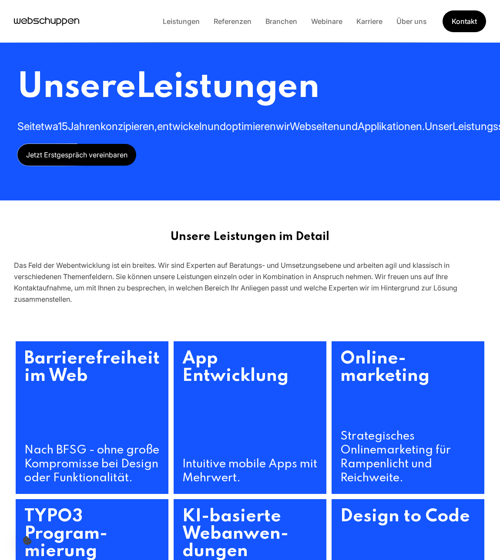
click at [64, 30] on div "Leistungen Referenzen Branchen Webinare Karriere Über uns Kontakt" at bounding box center [250, 21] width 472 height 22
click at [63, 20] on icon "Hauptseite besuchen" at bounding box center [46, 21] width 65 height 13
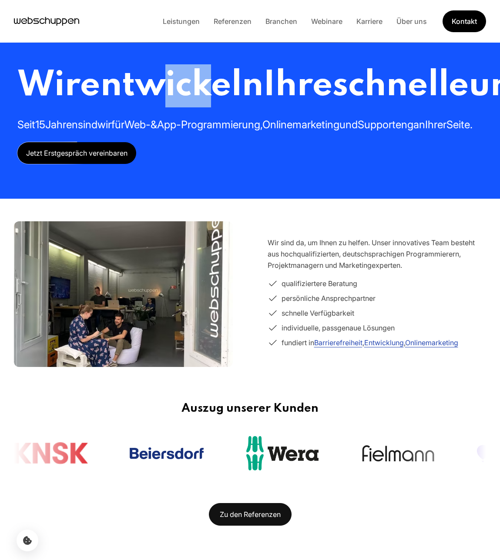
drag, startPoint x: 168, startPoint y: 100, endPoint x: 296, endPoint y: 119, distance: 129.2
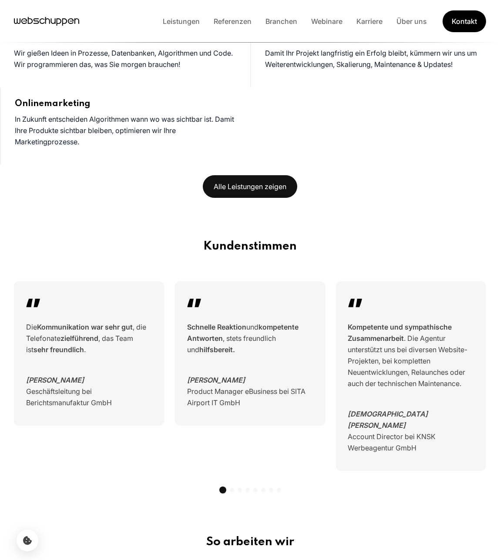
scroll to position [0, 0]
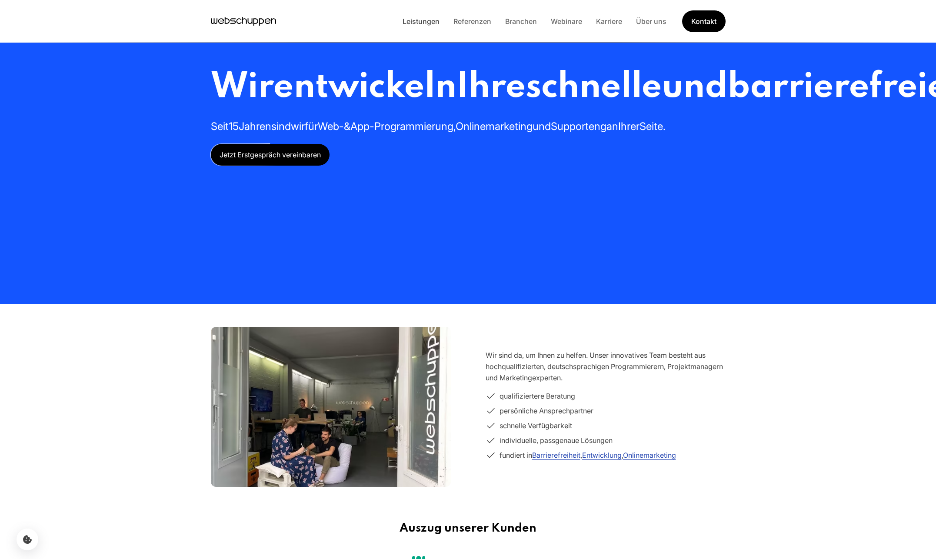
click at [417, 23] on link "Leistungen" at bounding box center [421, 21] width 51 height 9
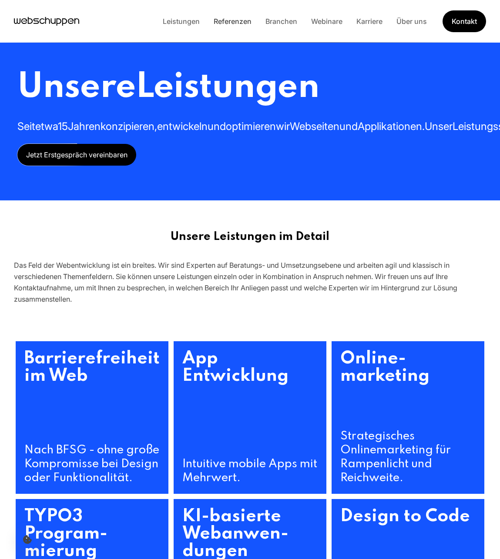
click at [222, 17] on link "Referenzen" at bounding box center [233, 21] width 52 height 9
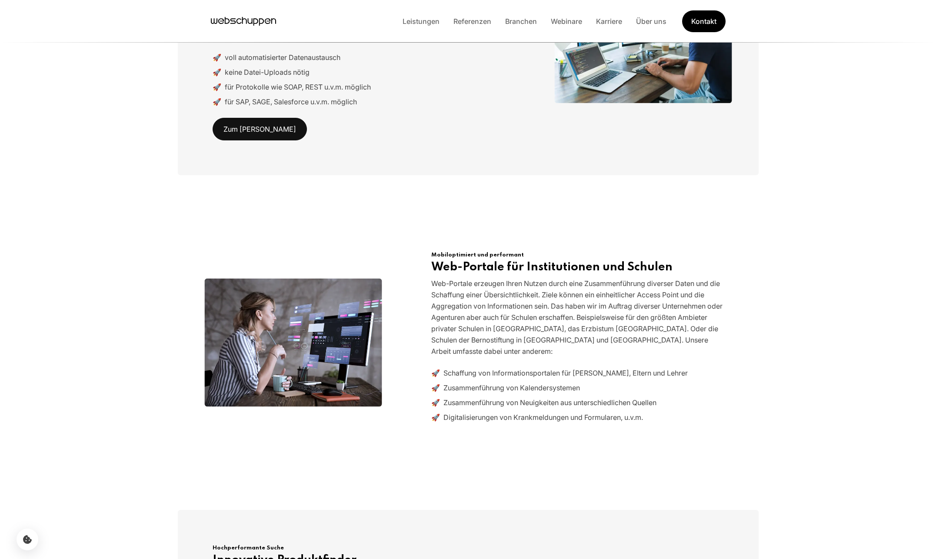
scroll to position [1286, 0]
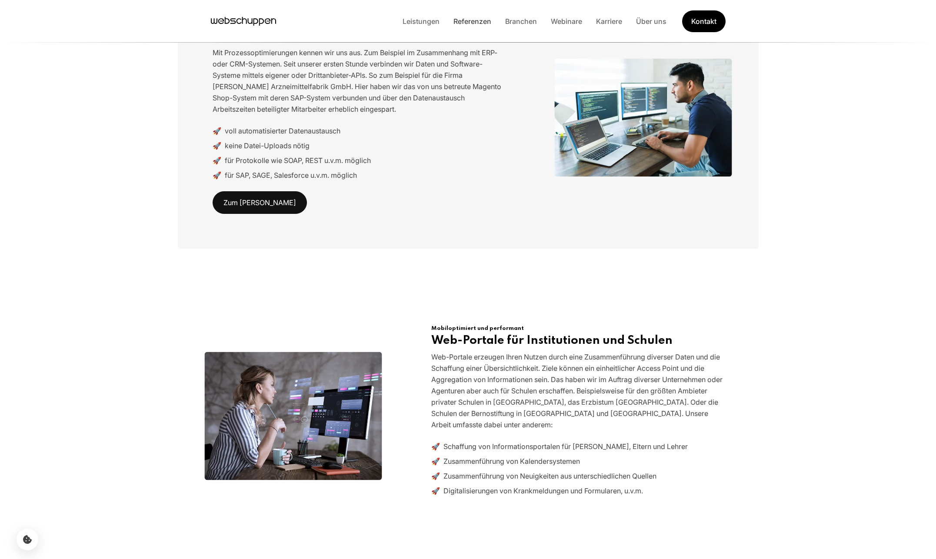
click at [484, 21] on link "Referenzen" at bounding box center [473, 21] width 52 height 9
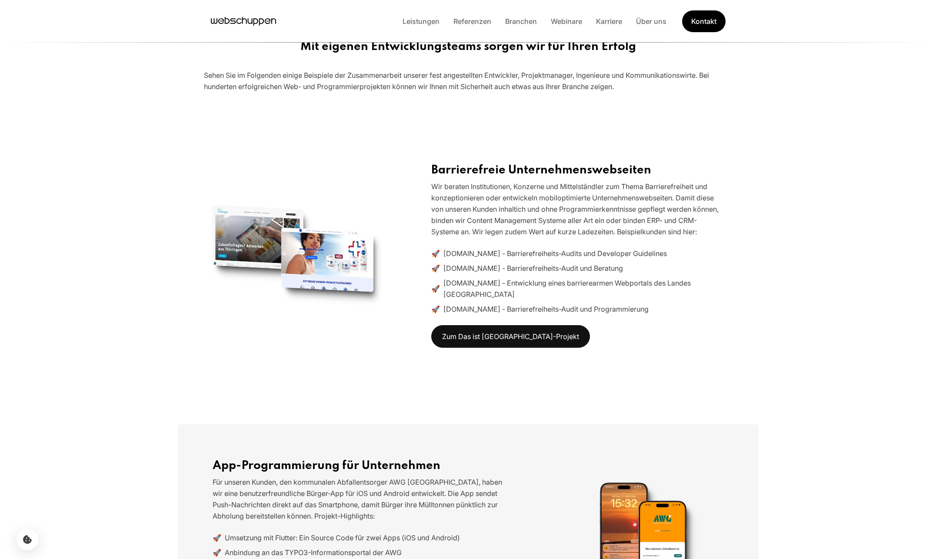
scroll to position [0, 0]
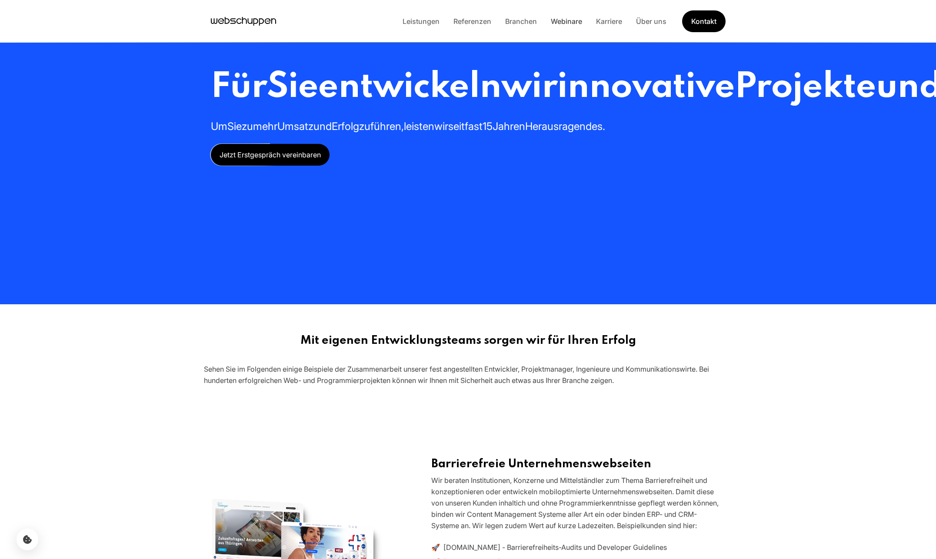
click at [571, 22] on link "Webinare" at bounding box center [566, 21] width 45 height 9
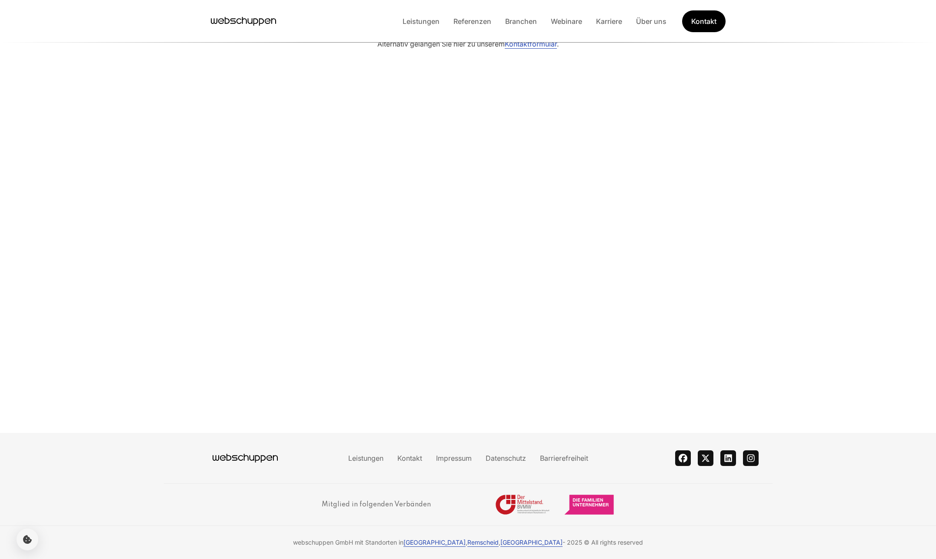
scroll to position [137, 0]
click at [592, 22] on link "Karriere" at bounding box center [609, 21] width 40 height 9
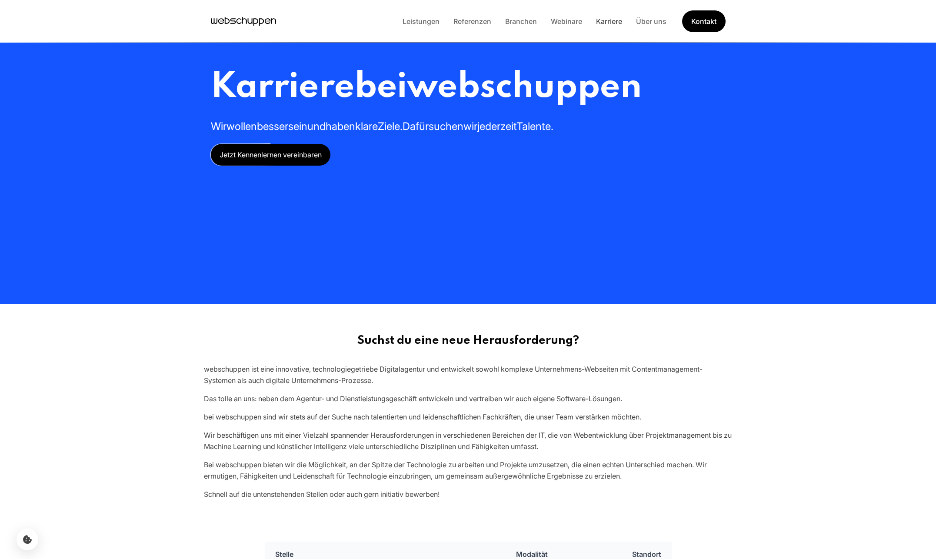
click at [614, 19] on link "Karriere" at bounding box center [609, 21] width 40 height 9
click at [613, 20] on link "Karriere" at bounding box center [609, 21] width 40 height 9
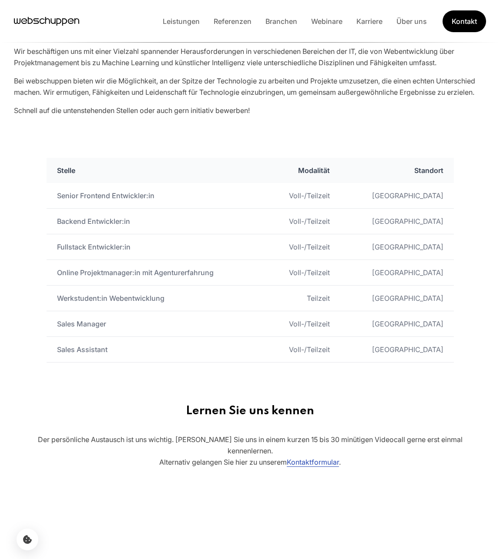
scroll to position [416, 0]
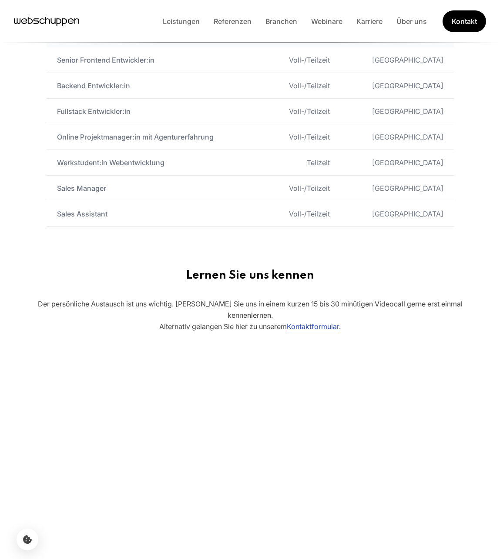
click at [224, 231] on section "Stellenausschreibungen Stelle Modalität Standort Senior Frontend Entwickler:in …" at bounding box center [250, 124] width 500 height 247
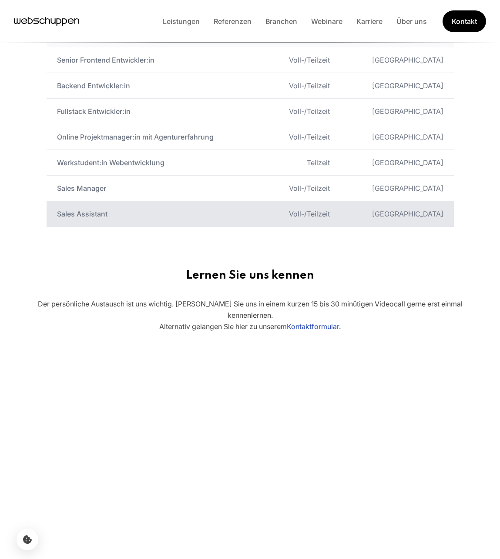
click at [223, 220] on td "Sales Assistant" at bounding box center [156, 214] width 218 height 26
